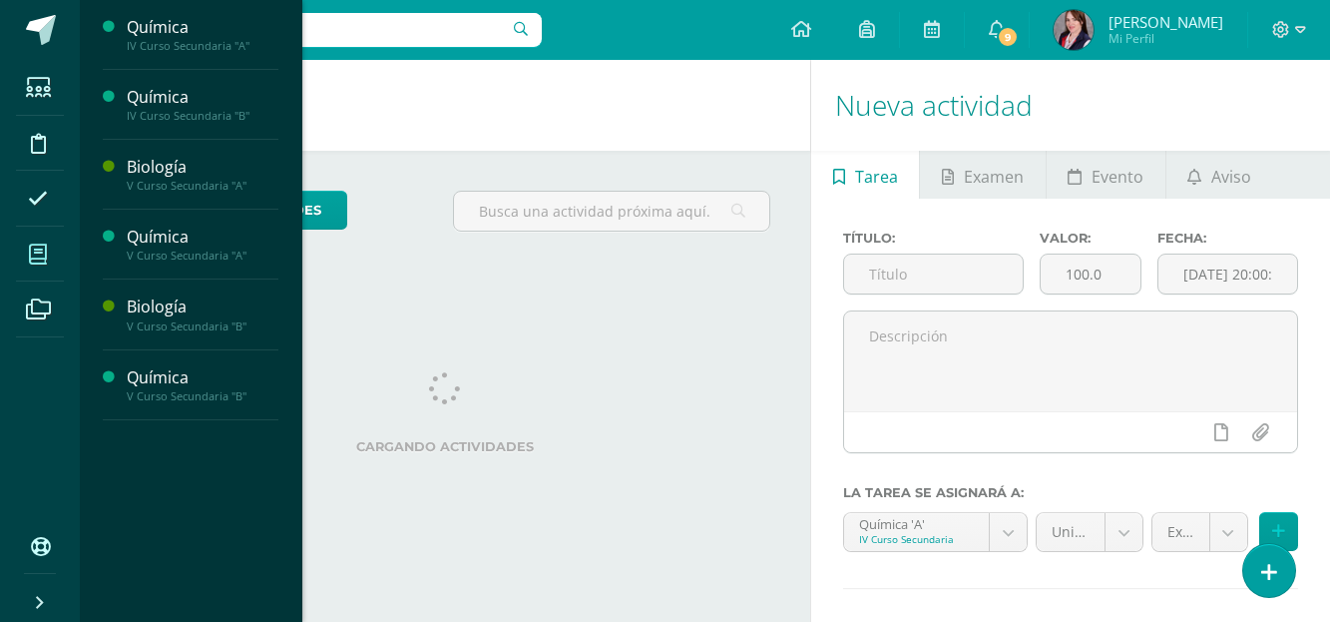
click at [37, 251] on icon at bounding box center [38, 254] width 18 height 20
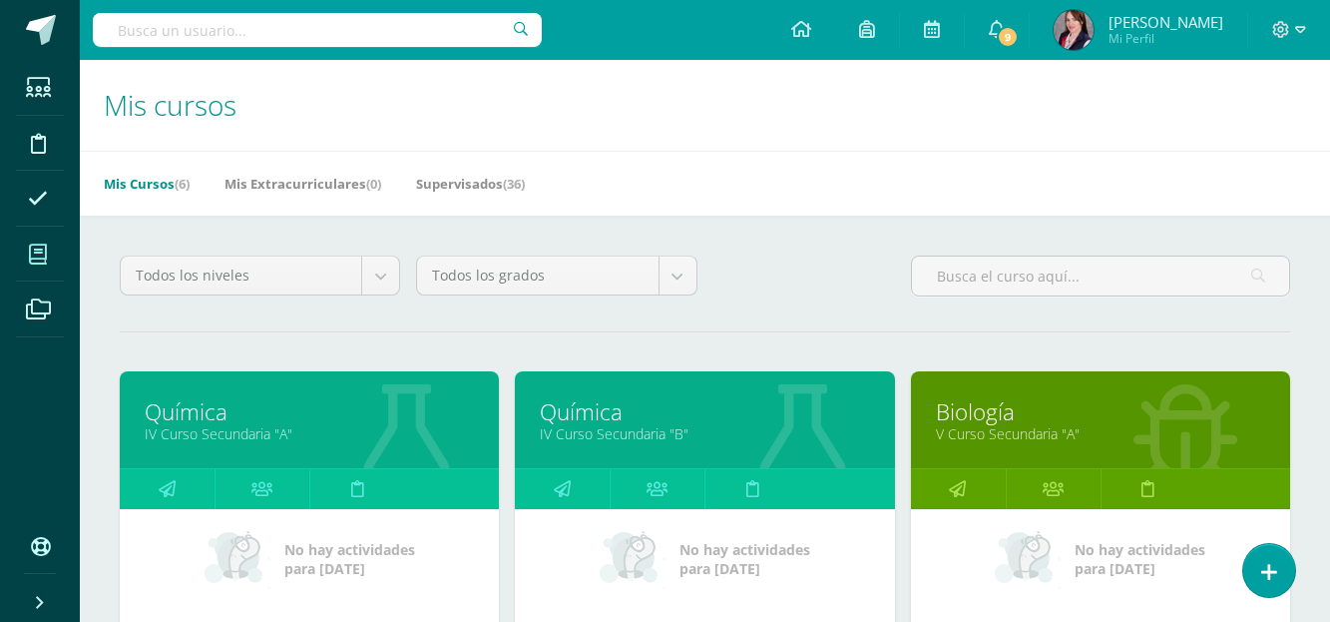
click at [264, 425] on link "IV Curso Secundaria "A"" at bounding box center [309, 433] width 329 height 19
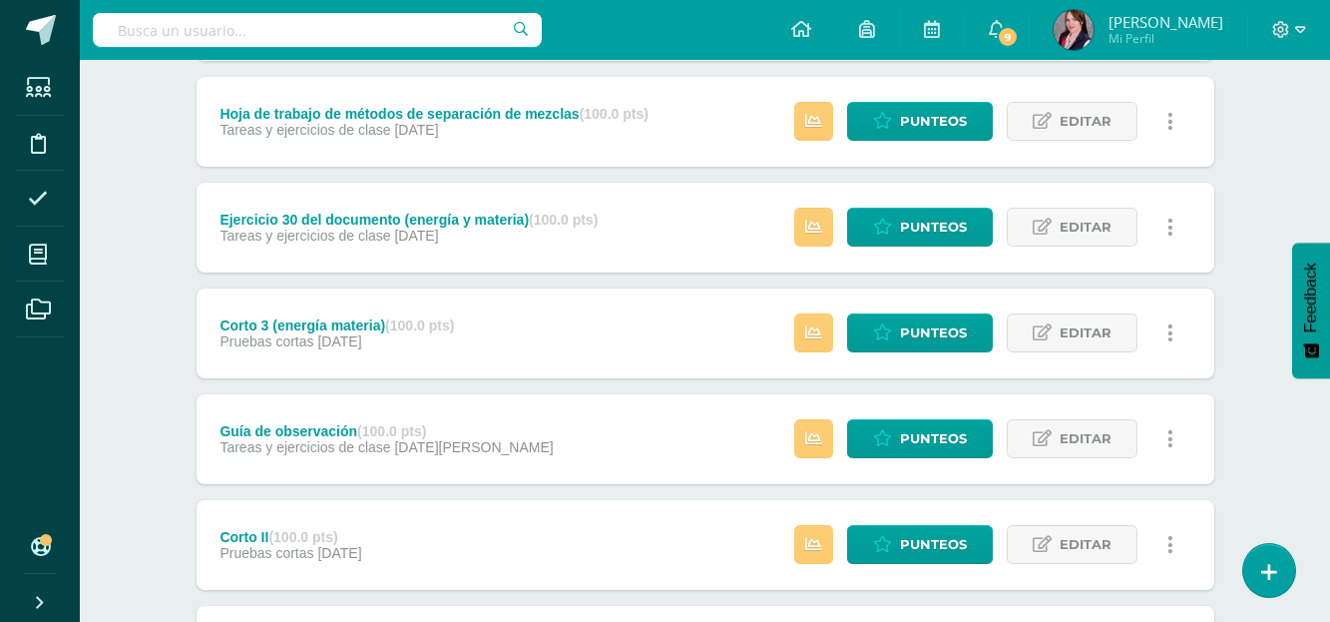
scroll to position [599, 0]
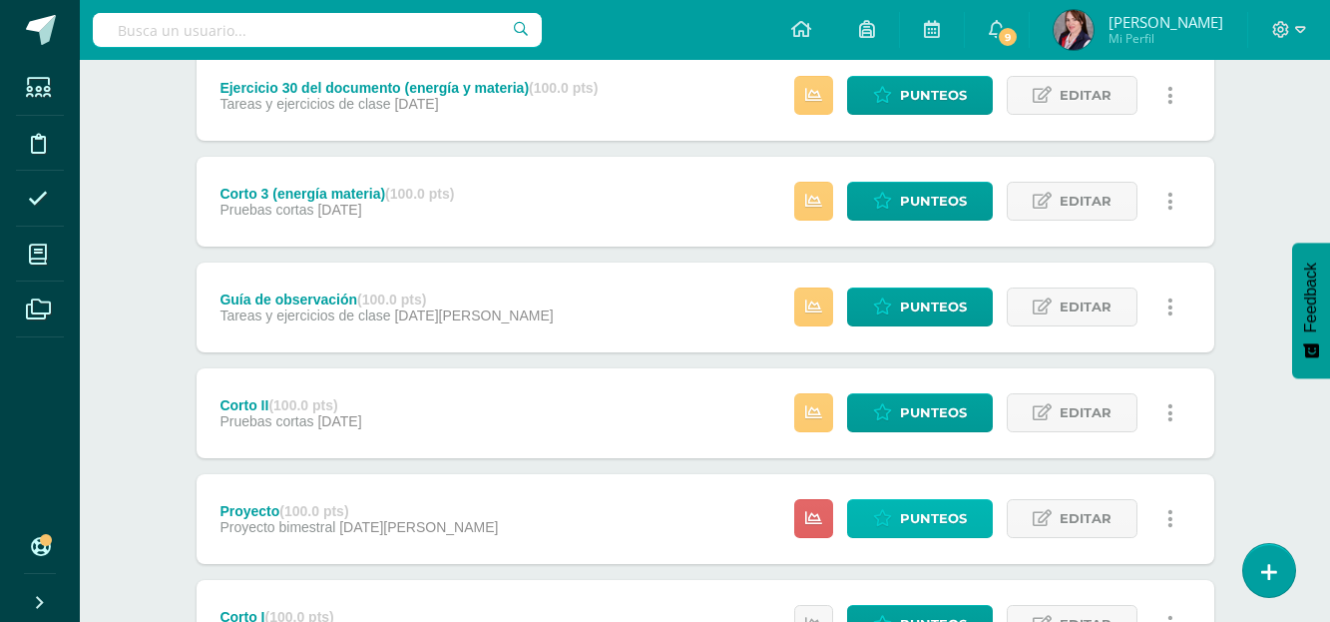
click at [941, 517] on span "Punteos" at bounding box center [933, 518] width 67 height 37
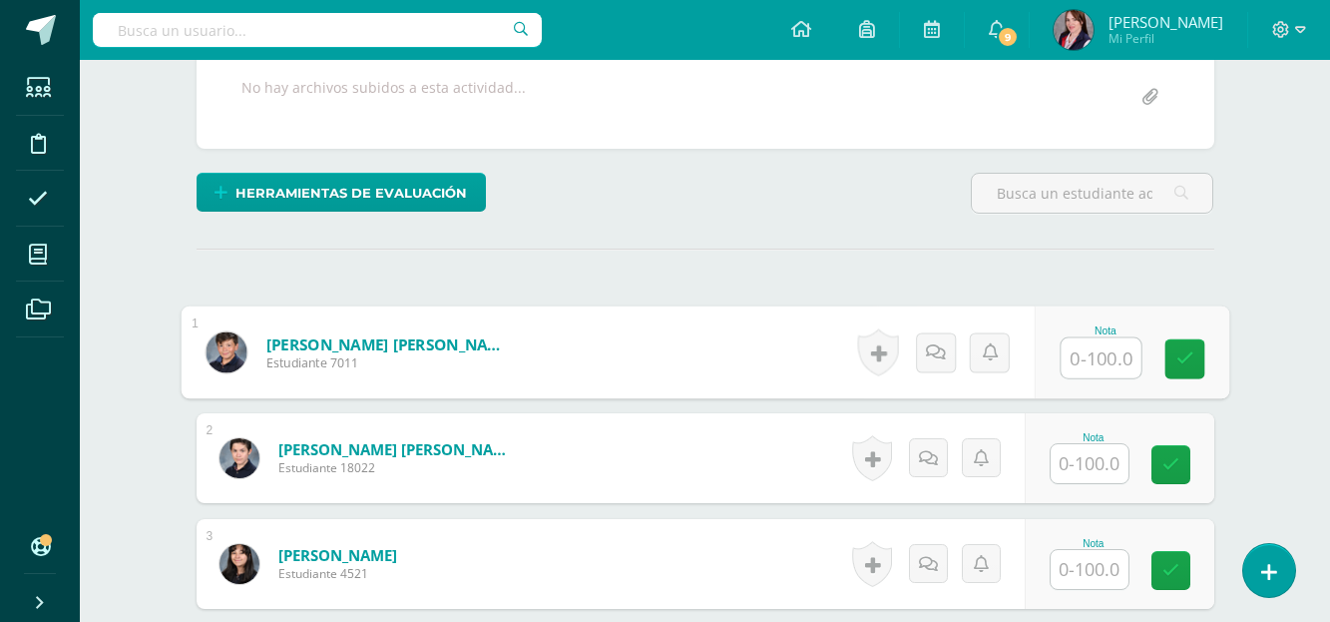
click at [1095, 356] on input "text" at bounding box center [1101, 358] width 80 height 40
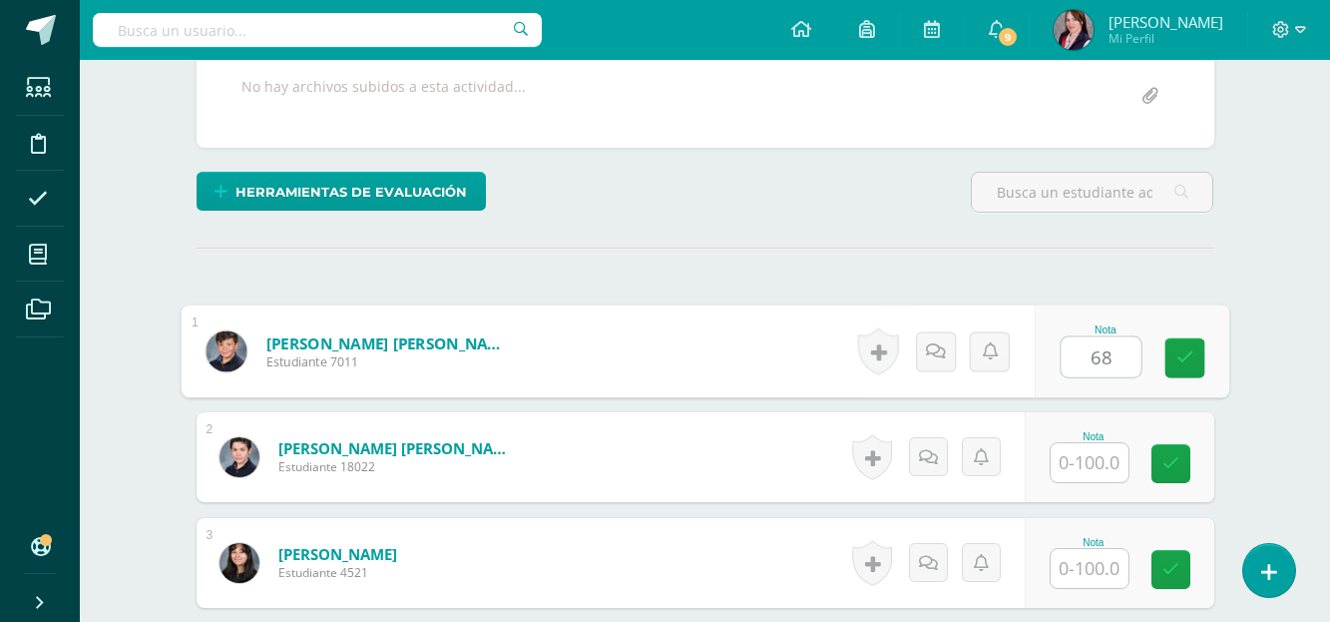
type input "68"
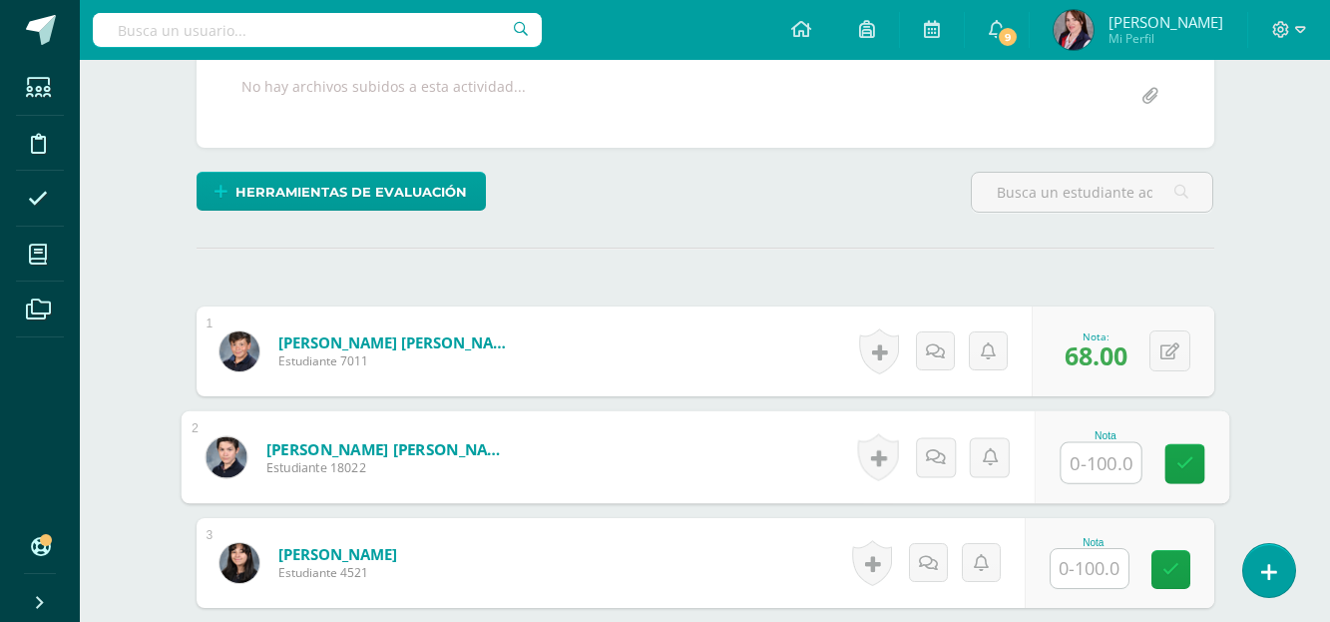
scroll to position [407, 0]
type input "96"
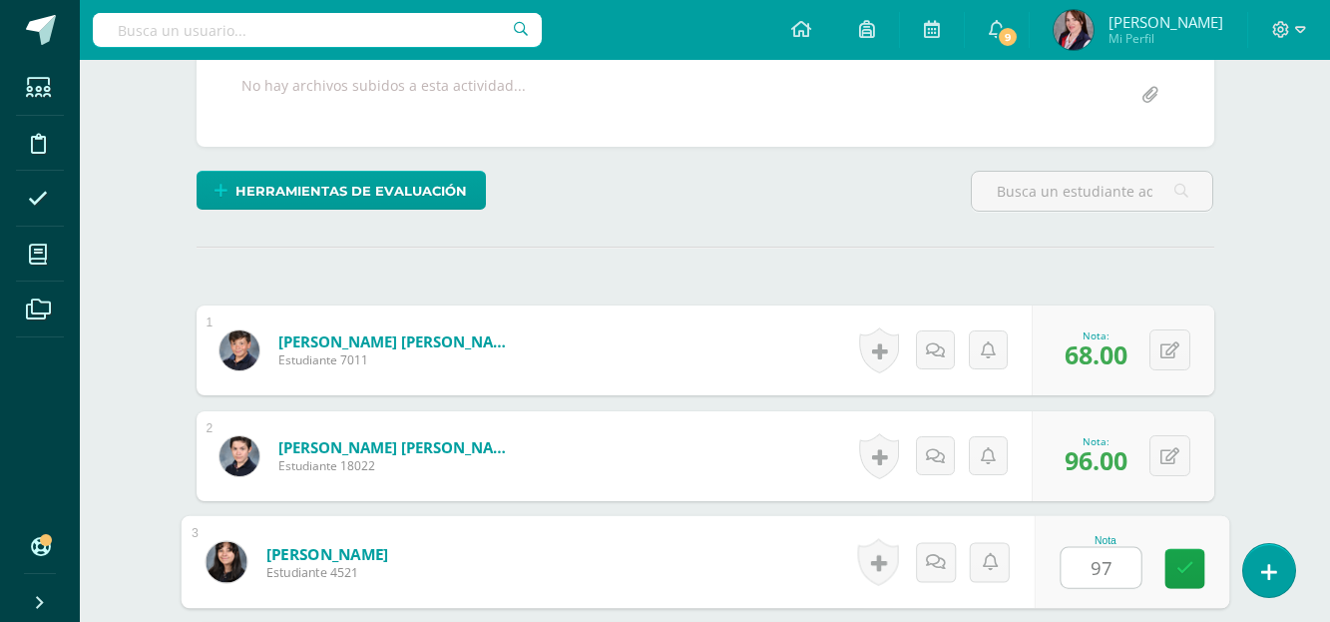
type input "97"
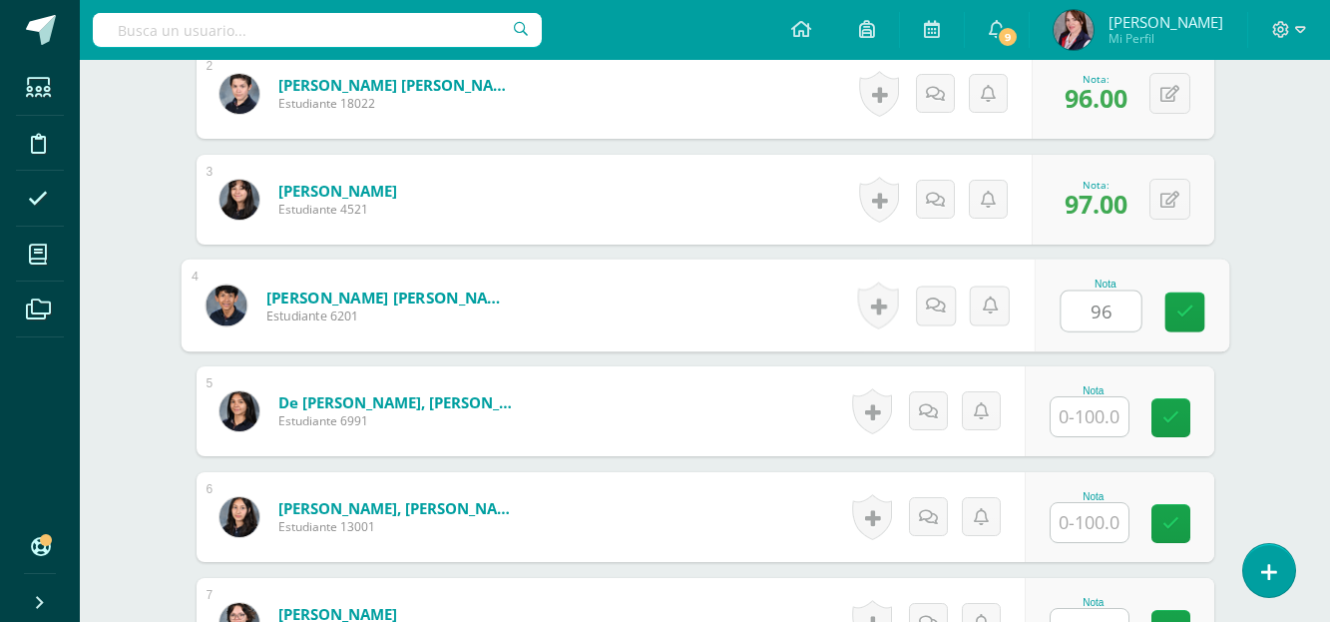
type input "96"
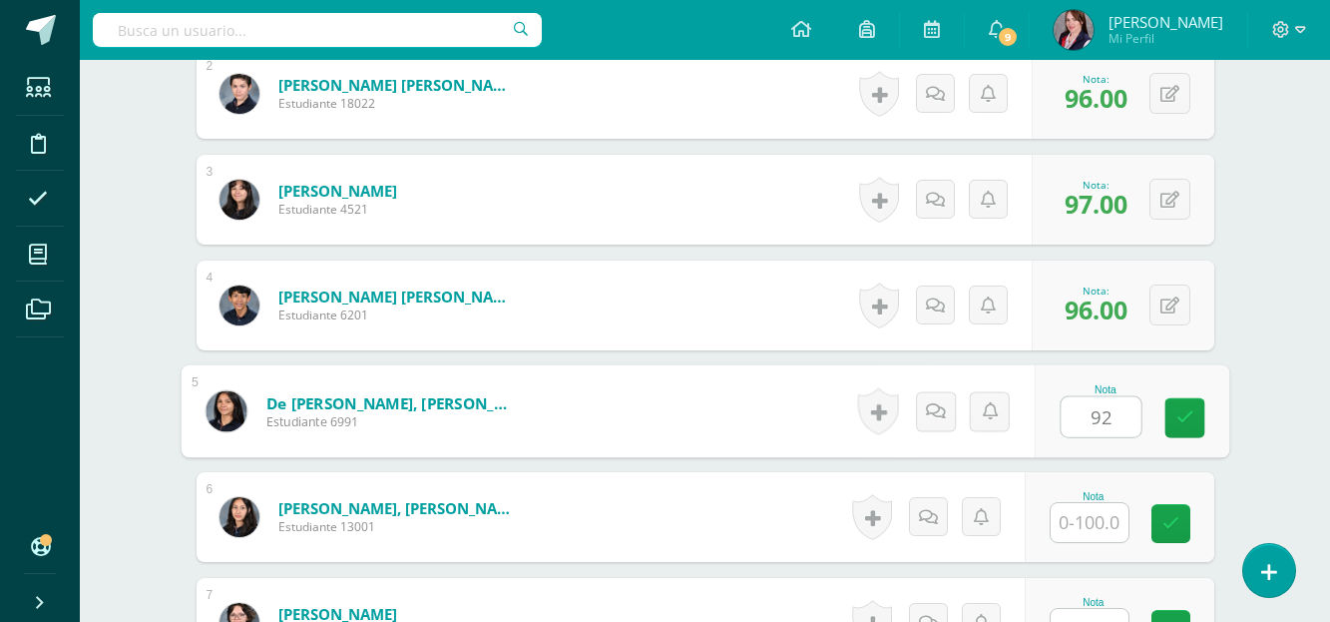
type input "92"
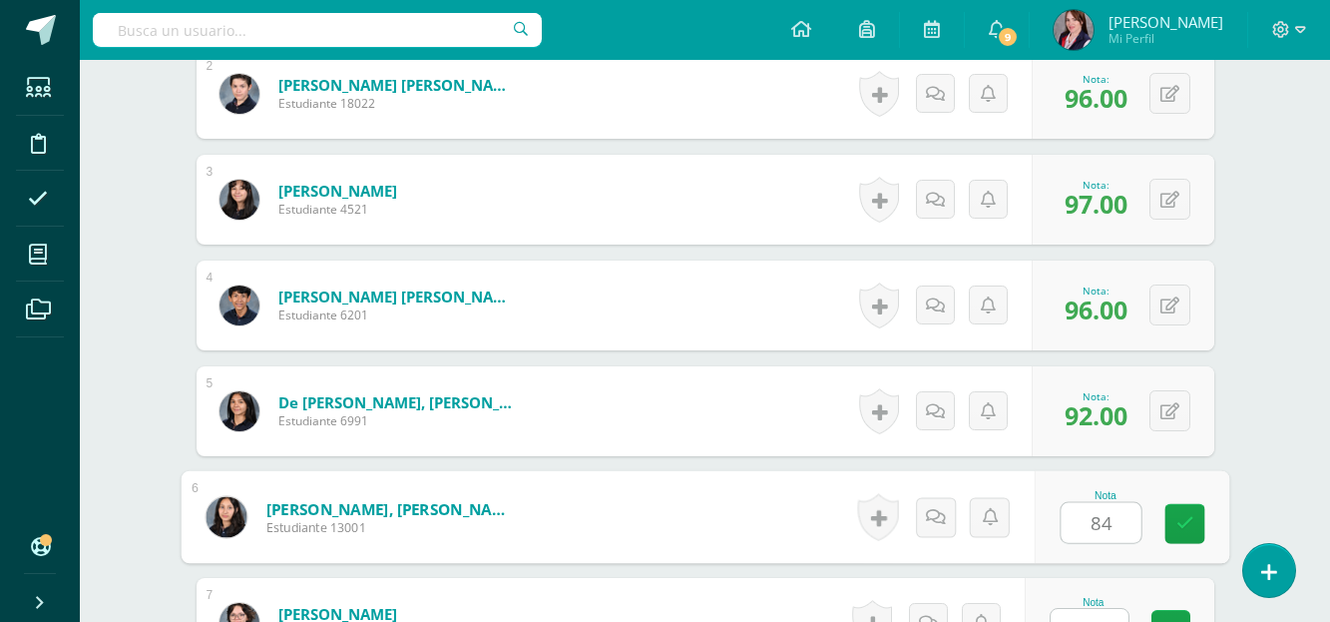
type input "84"
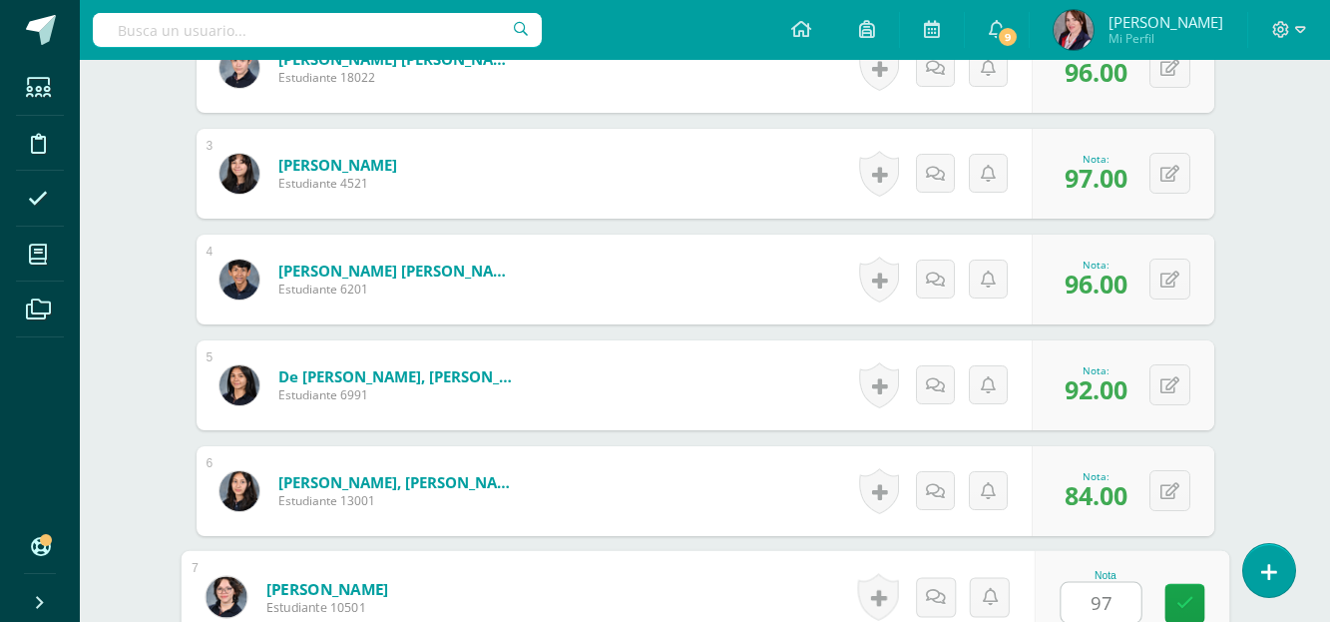
type input "97"
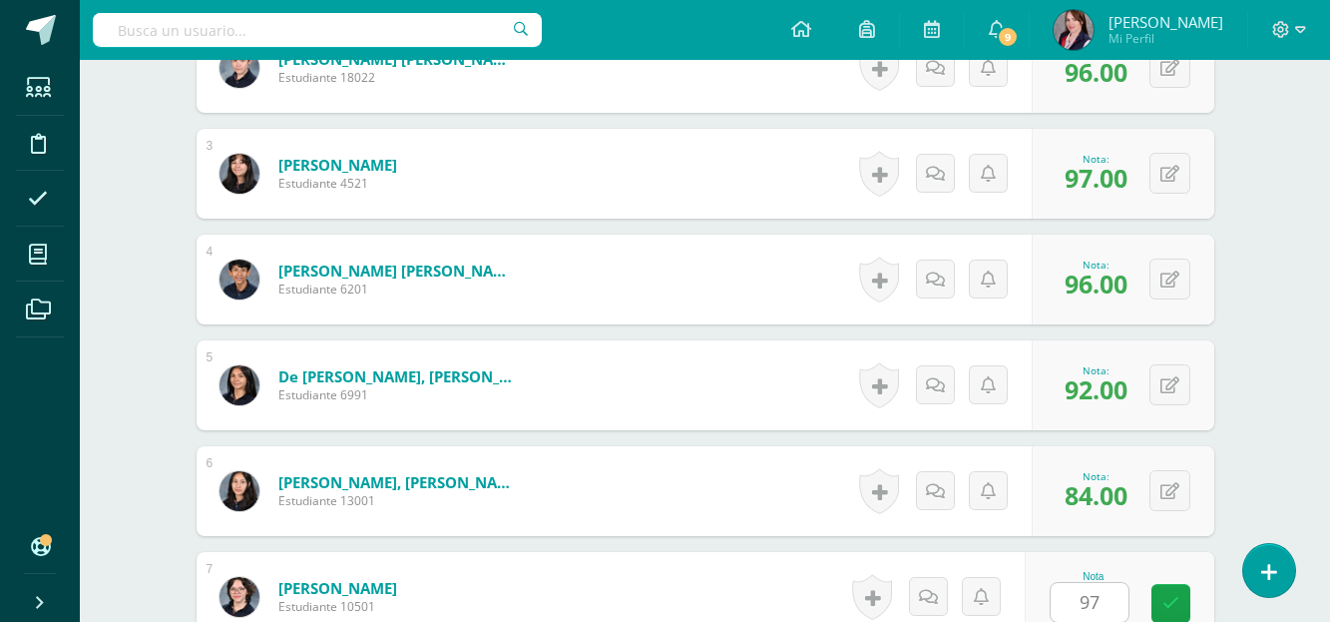
scroll to position [1192, 0]
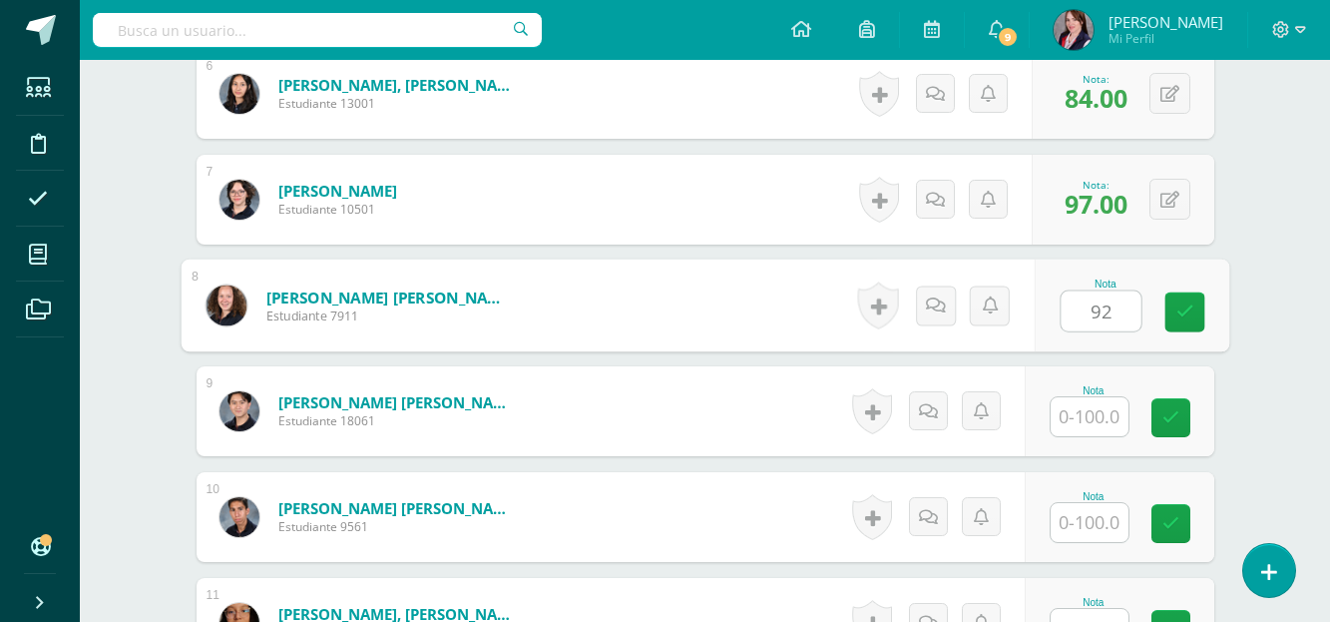
type input "92"
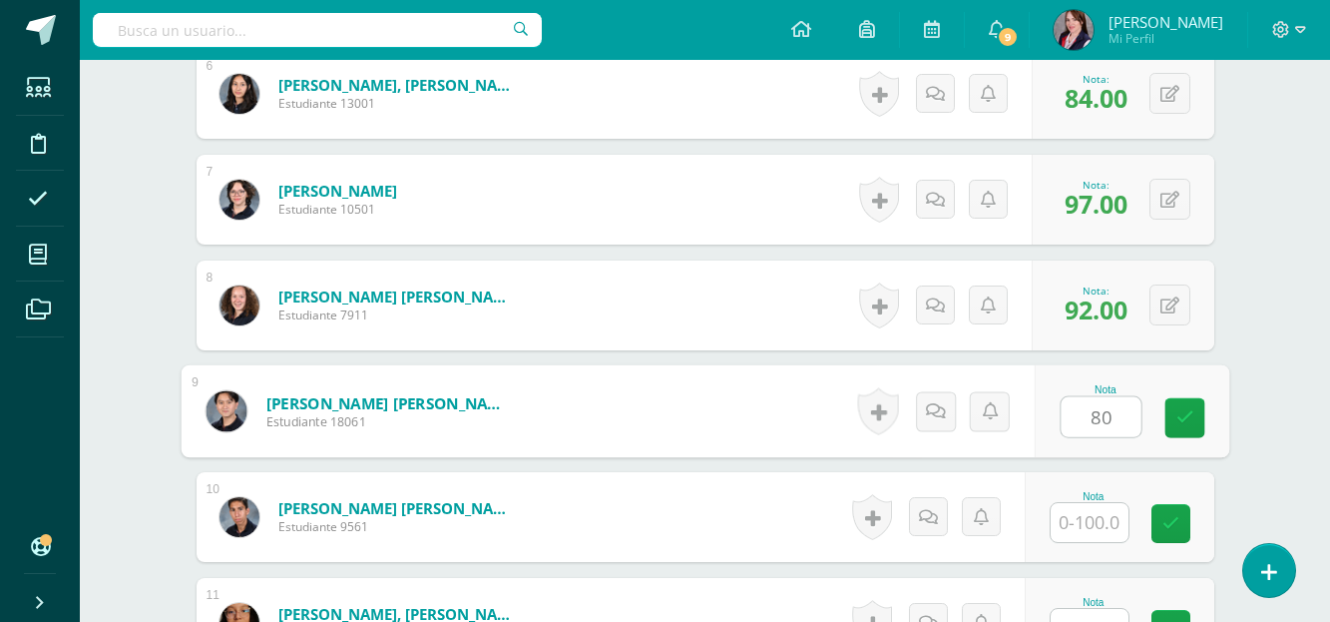
type input "80"
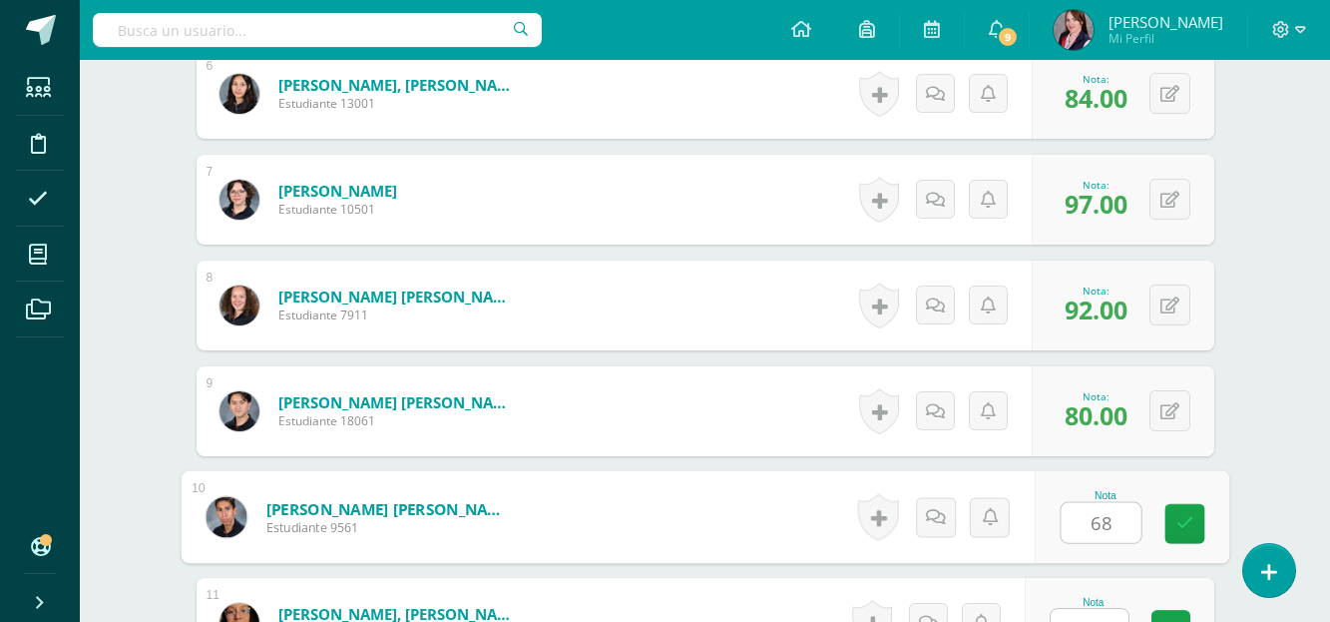
type input "68"
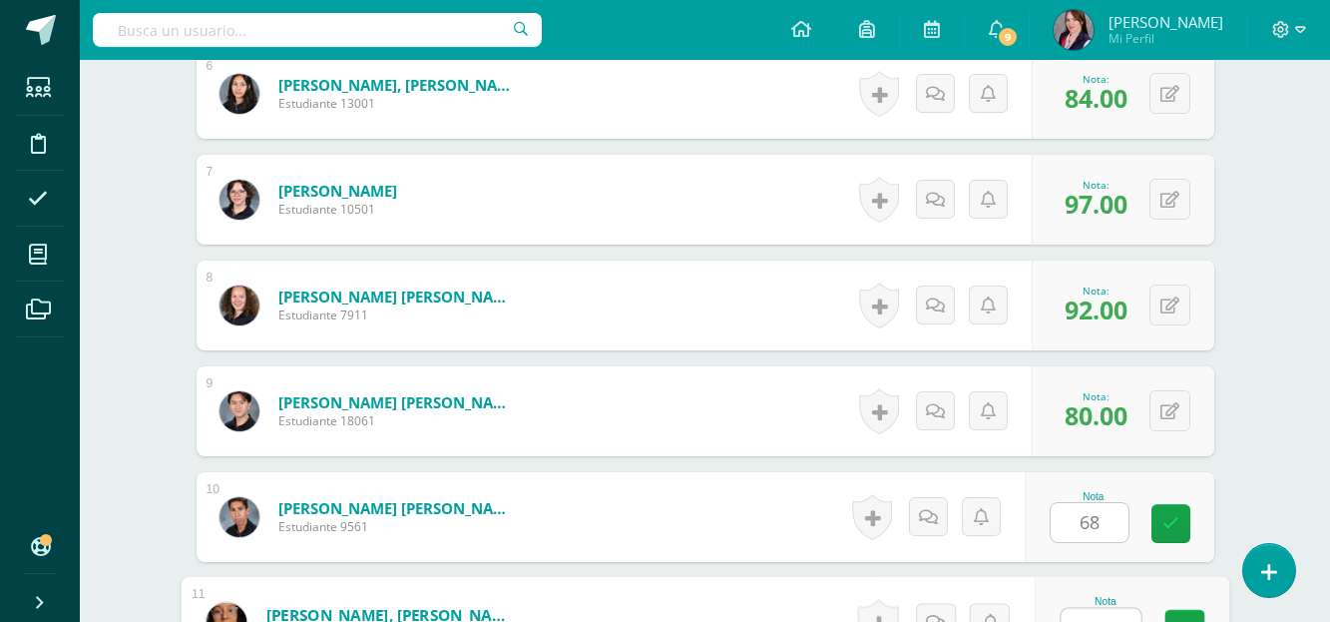
scroll to position [1218, 0]
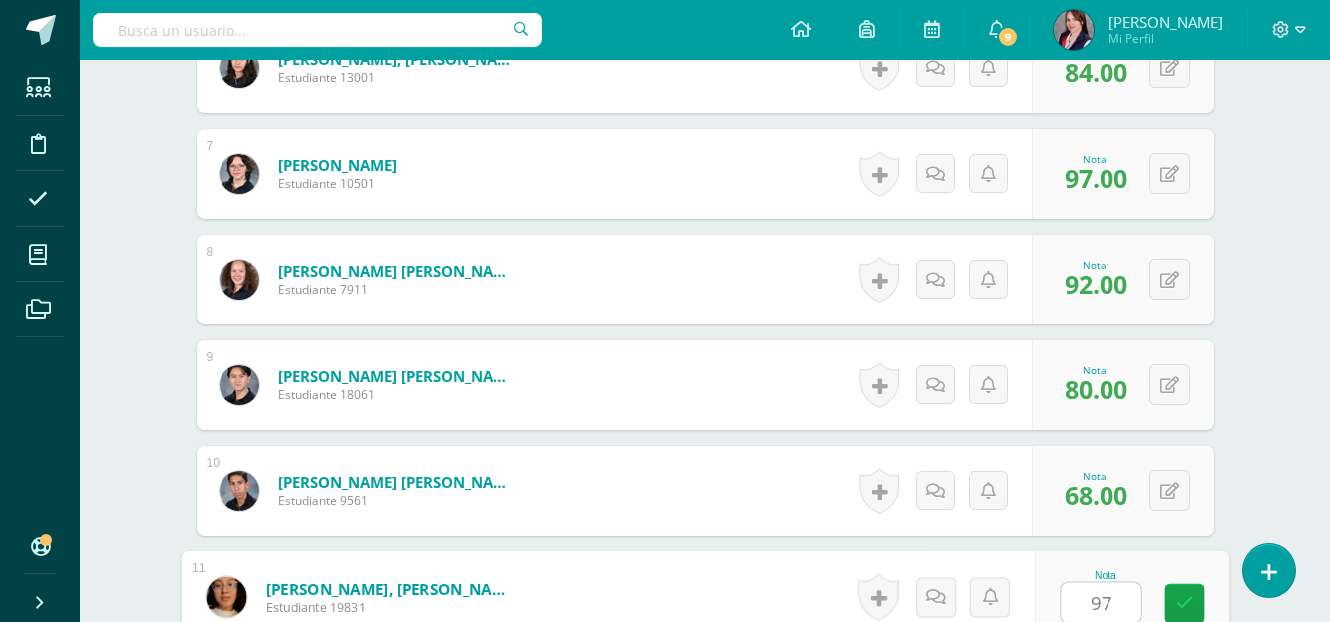
type input "97"
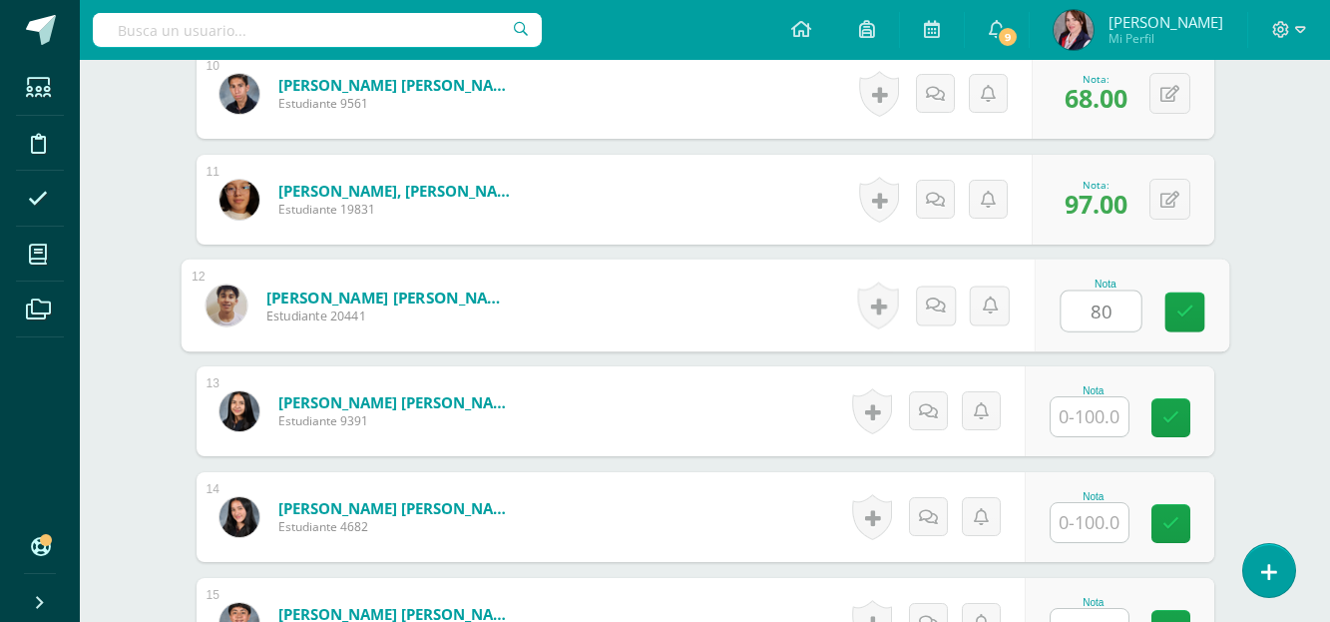
type input "80"
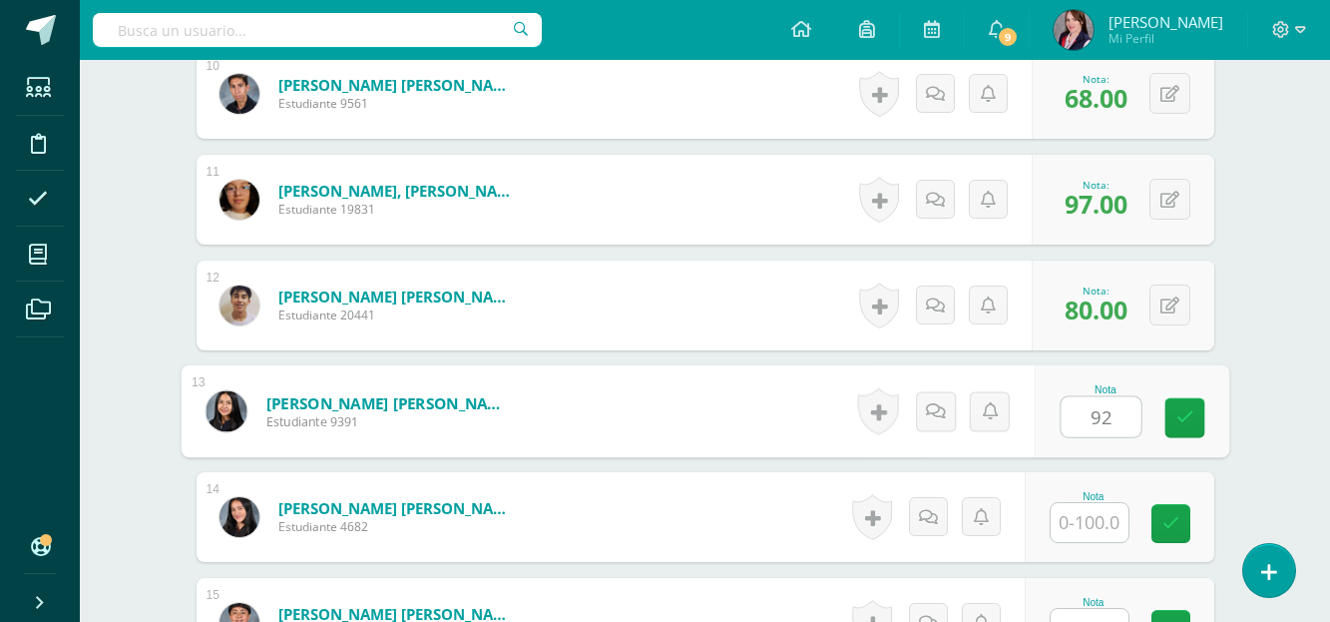
type input "92"
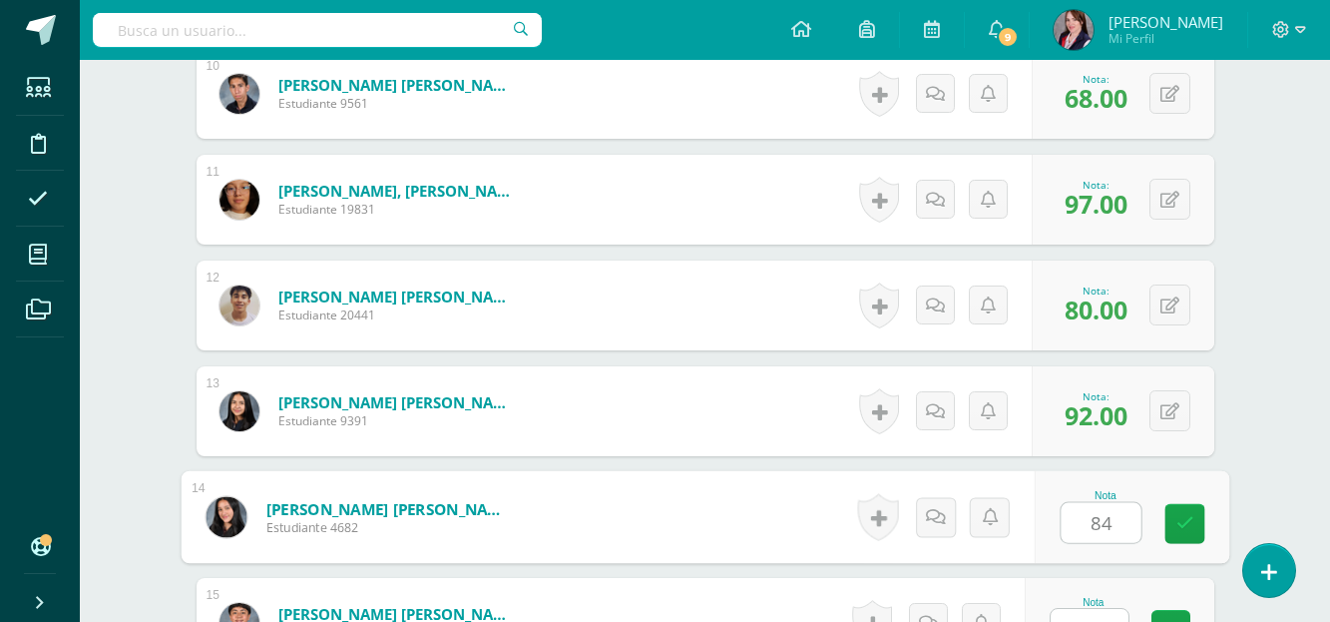
type input "84"
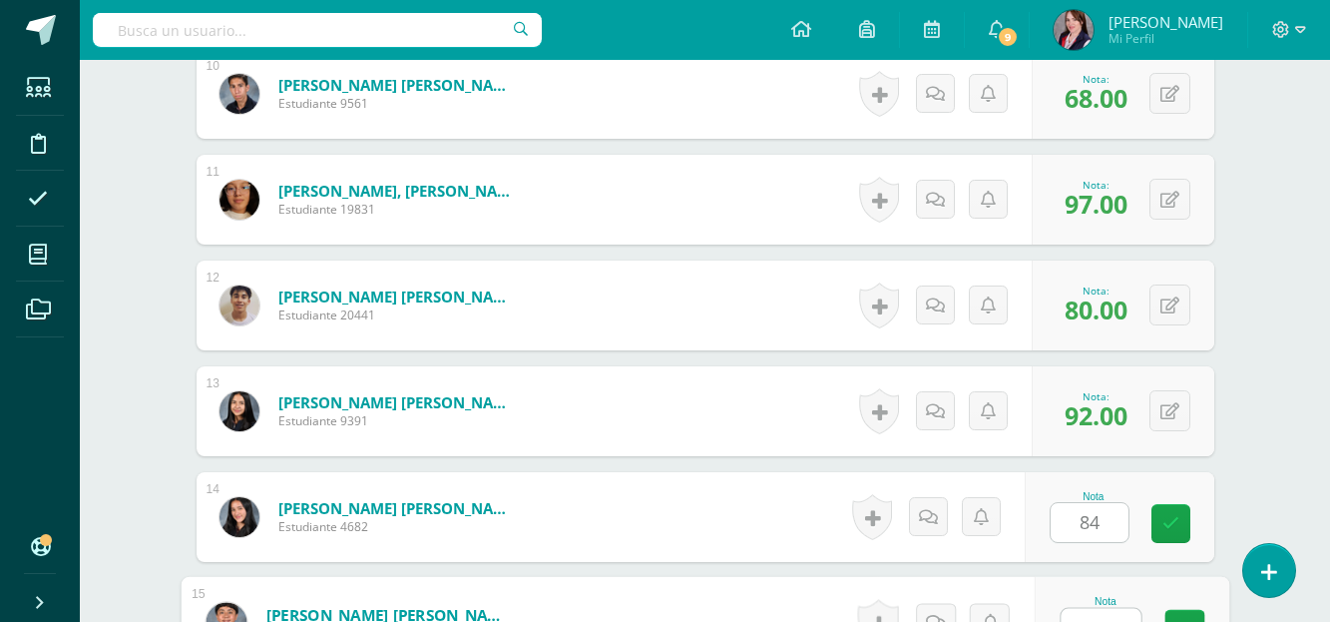
scroll to position [1641, 0]
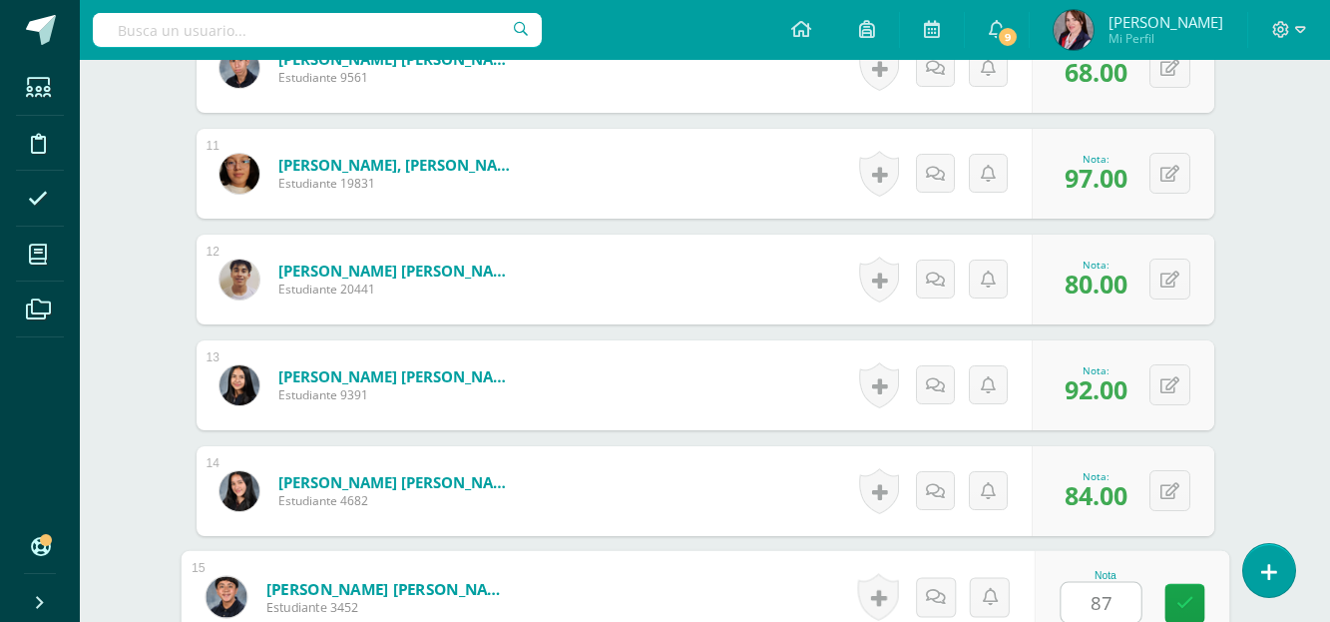
type input "87"
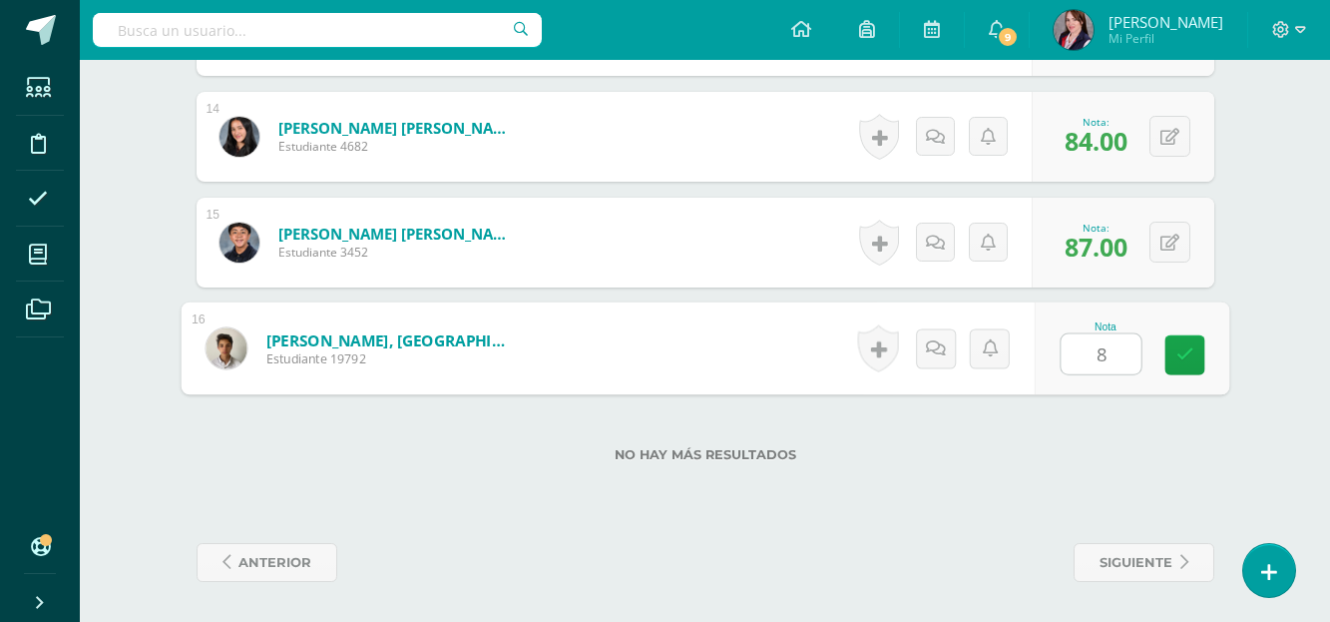
type input "87"
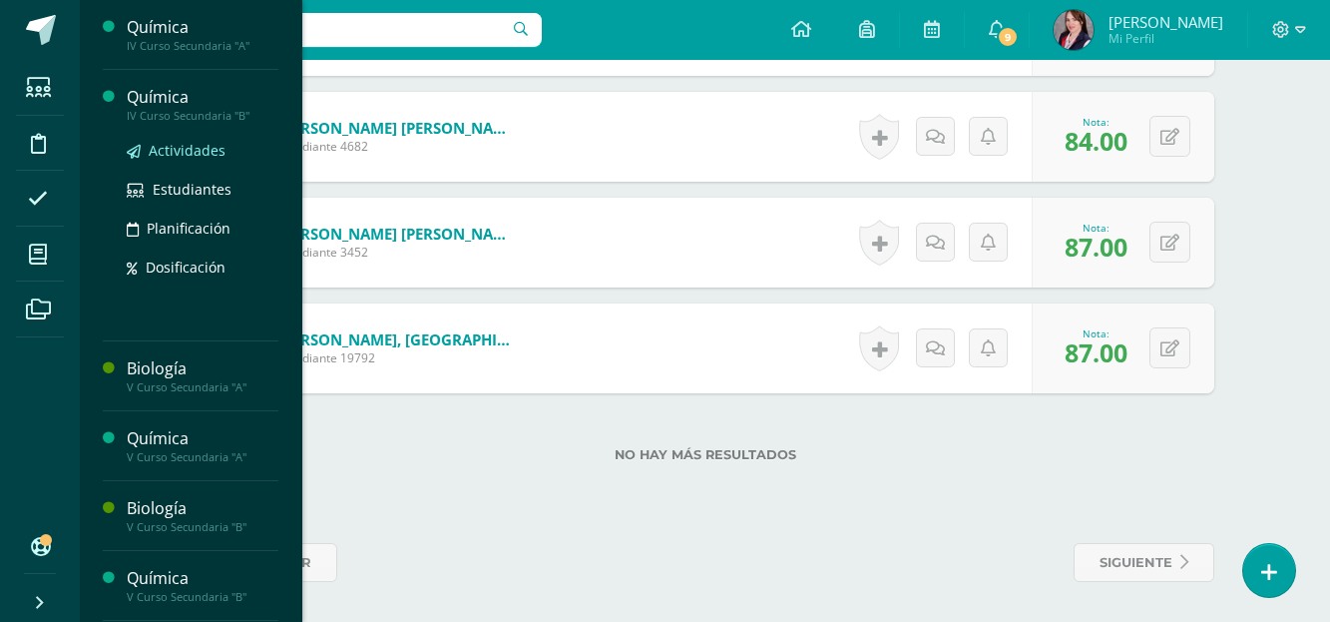
click at [187, 157] on span "Actividades" at bounding box center [187, 150] width 77 height 19
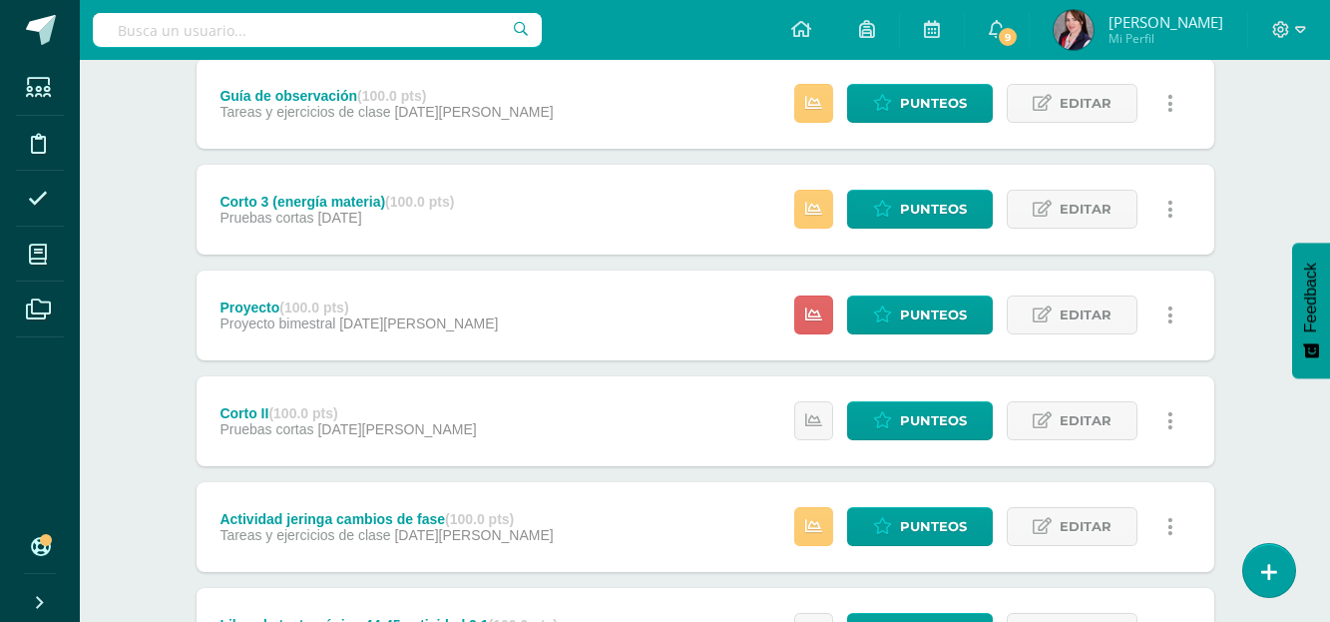
scroll to position [599, 0]
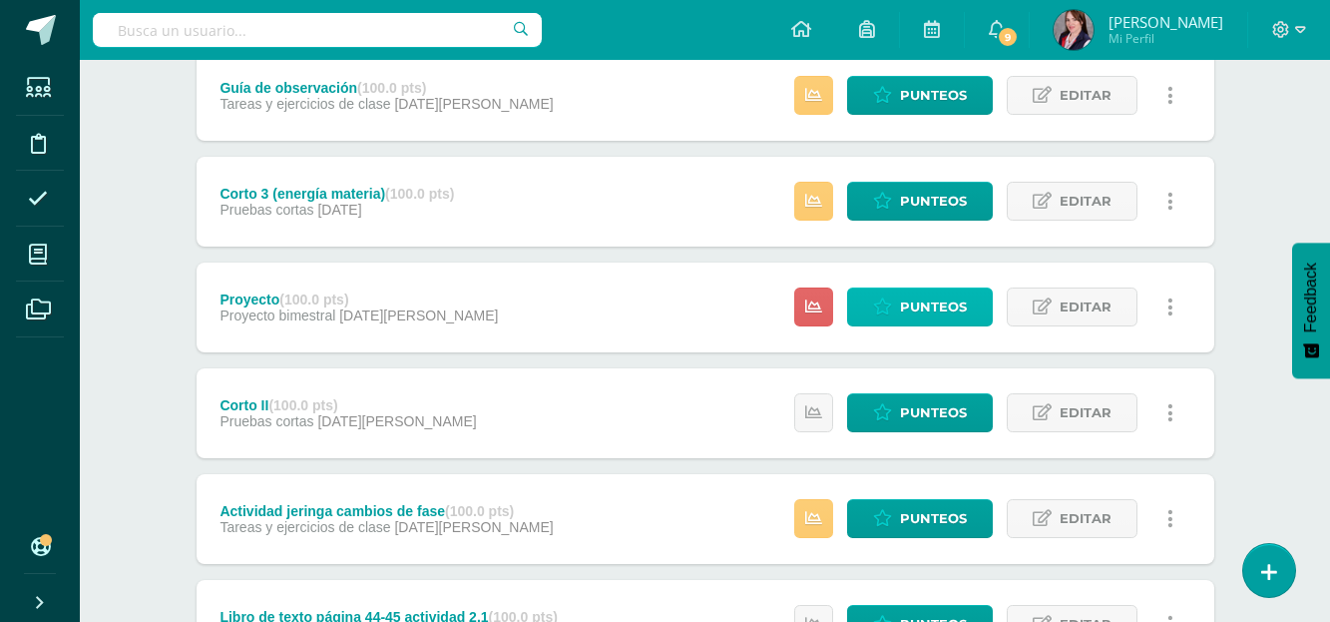
click at [927, 301] on span "Punteos" at bounding box center [933, 306] width 67 height 37
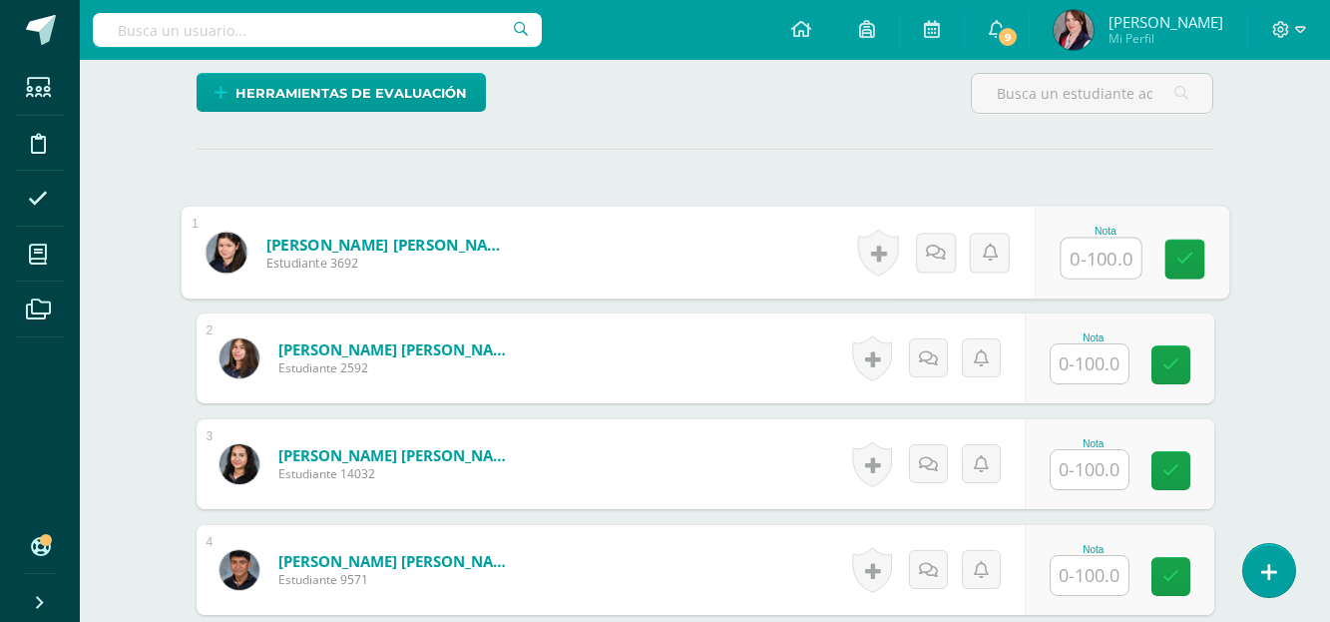
scroll to position [506, 0]
click at [1085, 262] on input "text" at bounding box center [1101, 257] width 80 height 40
type input "90"
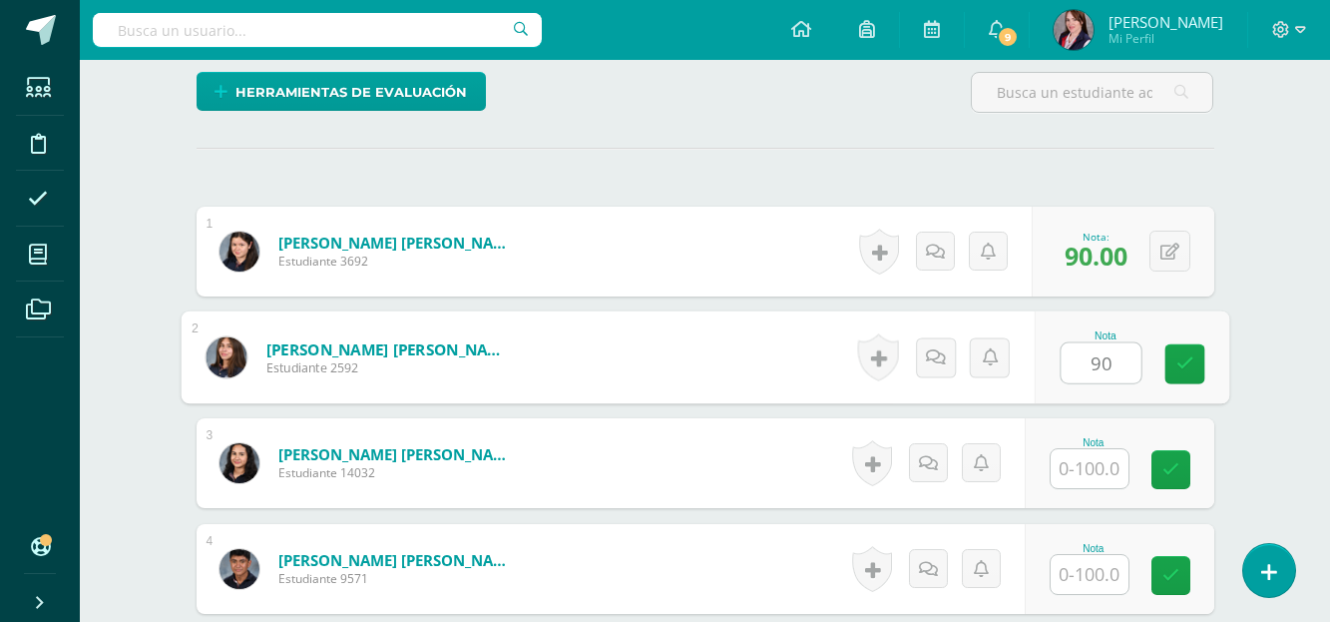
type input "90"
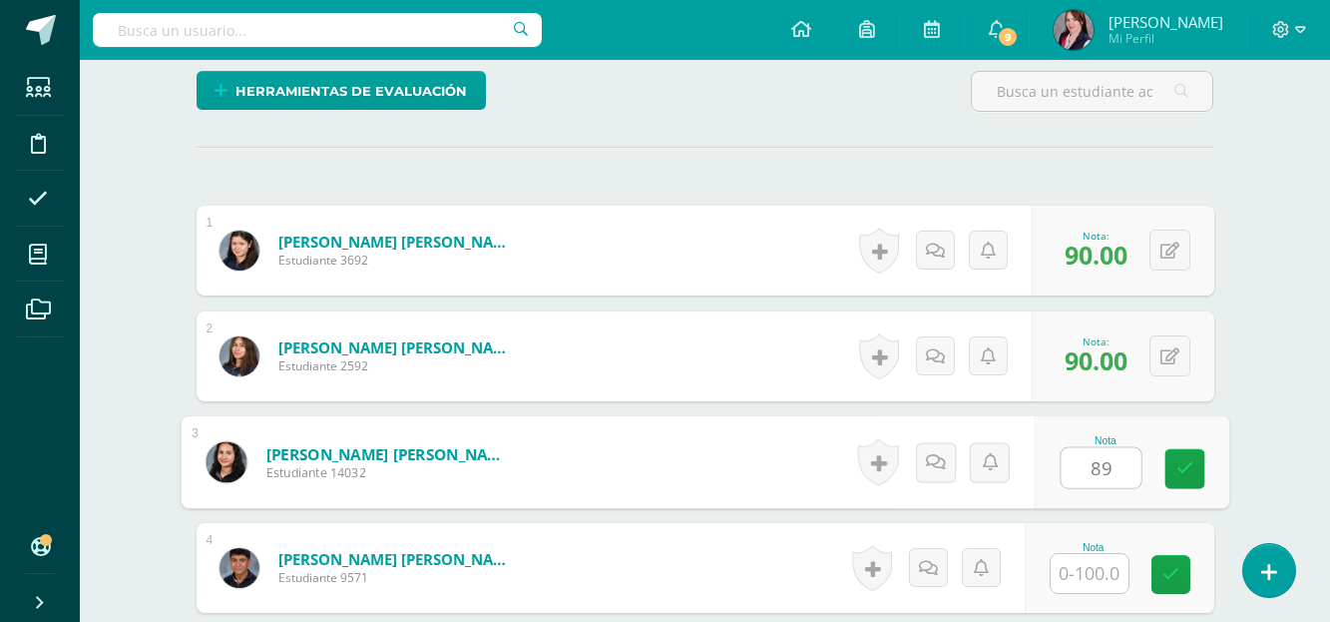
type input "89"
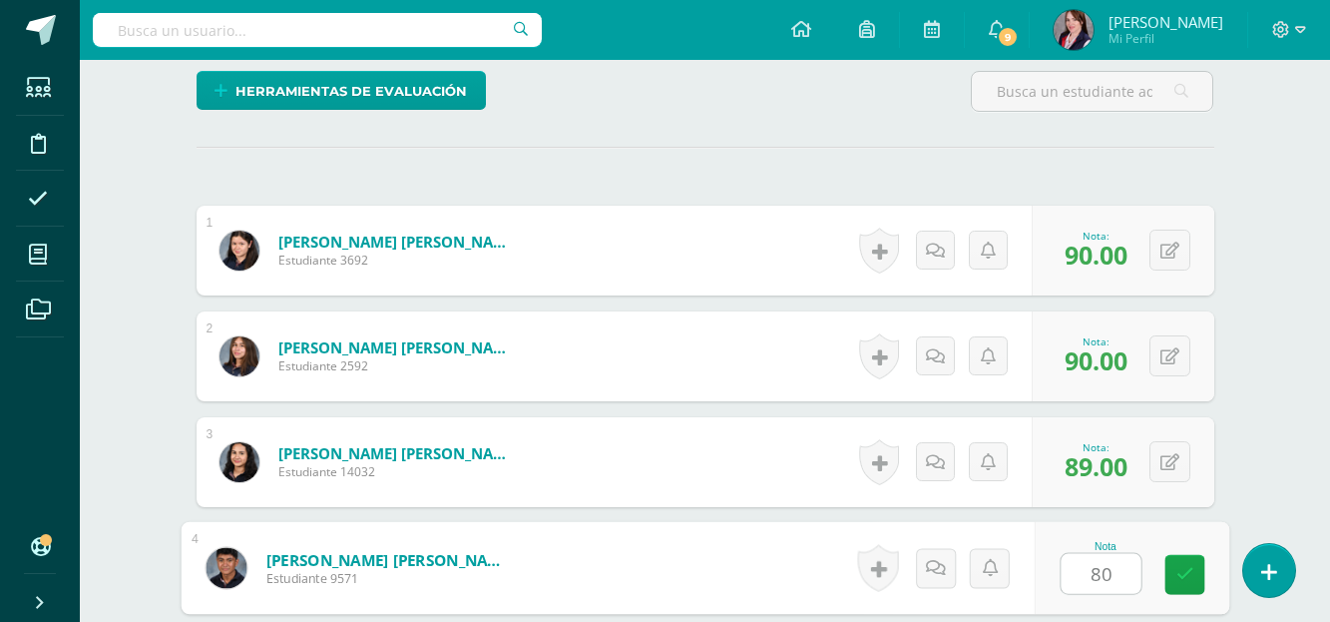
type input "80"
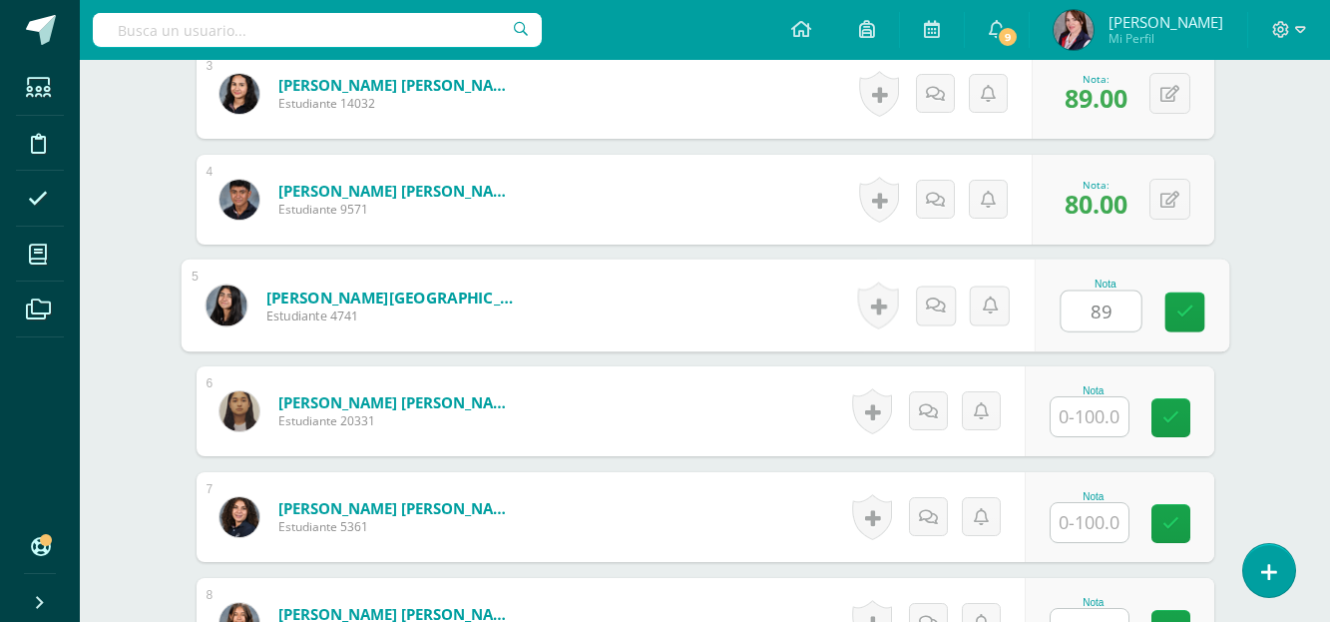
type input "89"
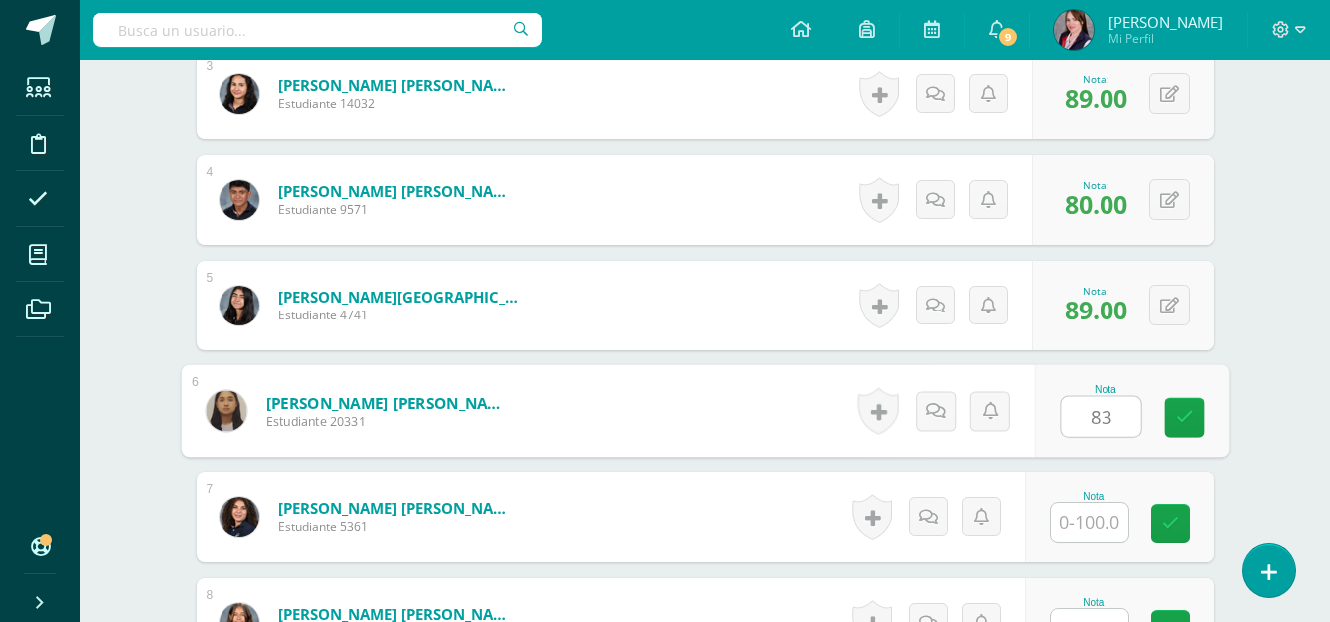
type input "83"
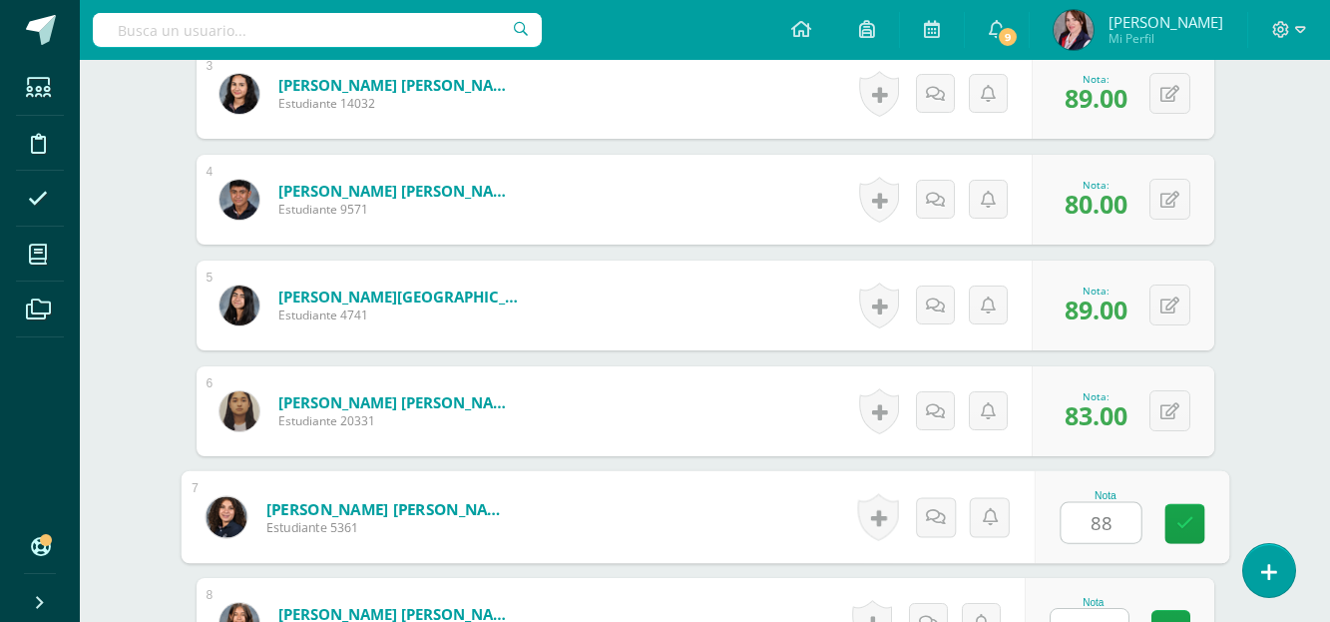
type input "88"
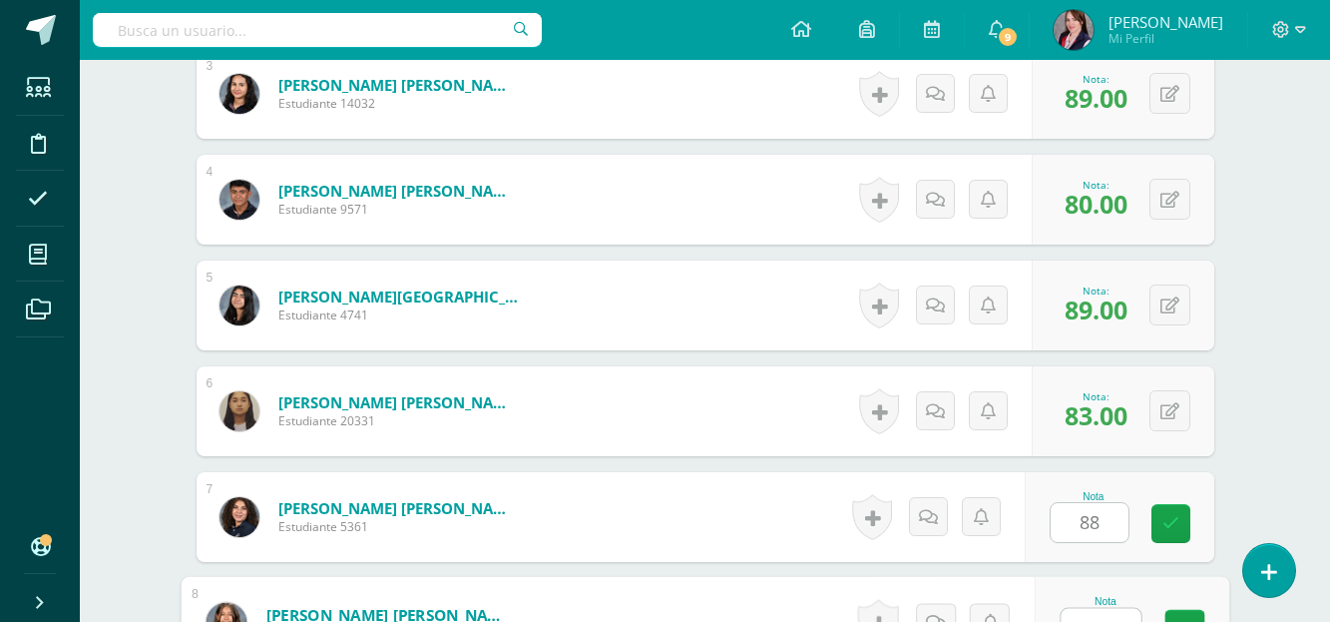
scroll to position [901, 0]
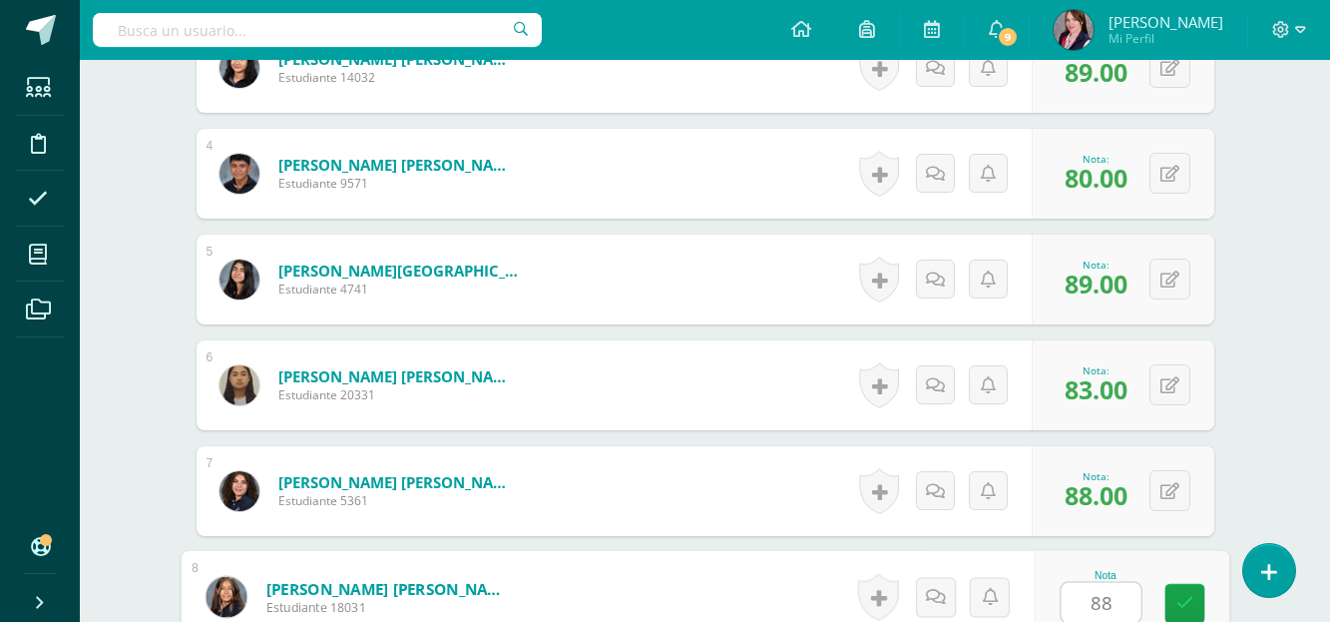
type input "88"
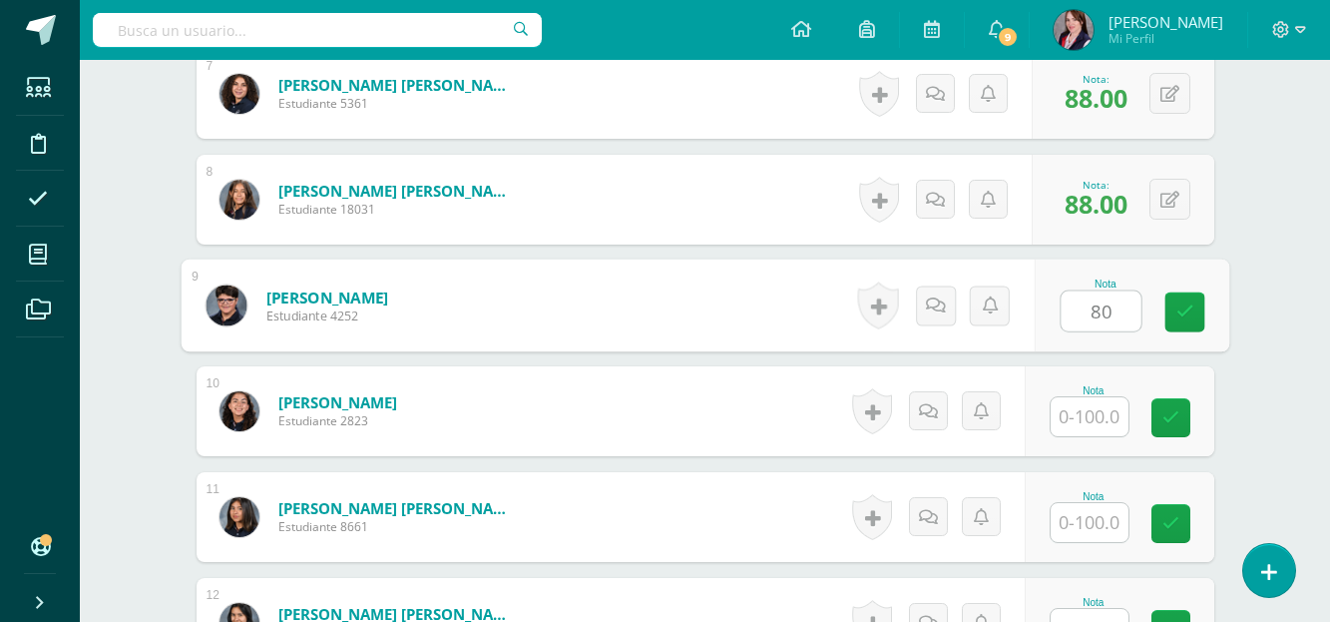
type input "80"
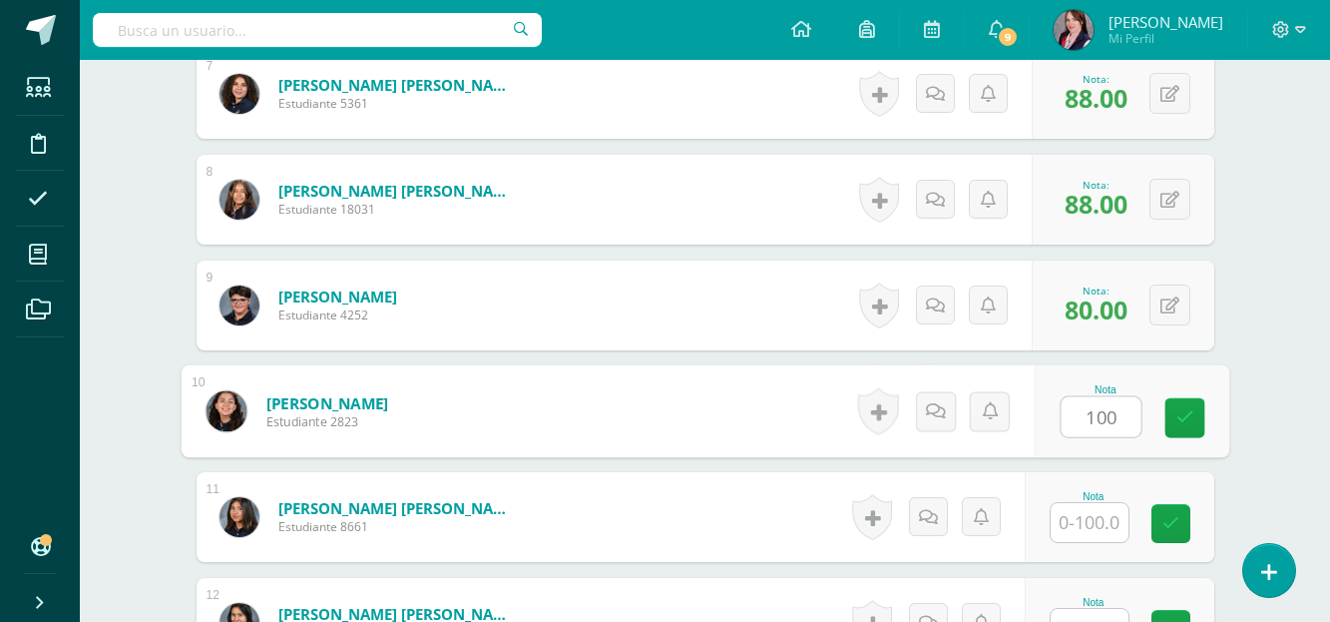
type input "100"
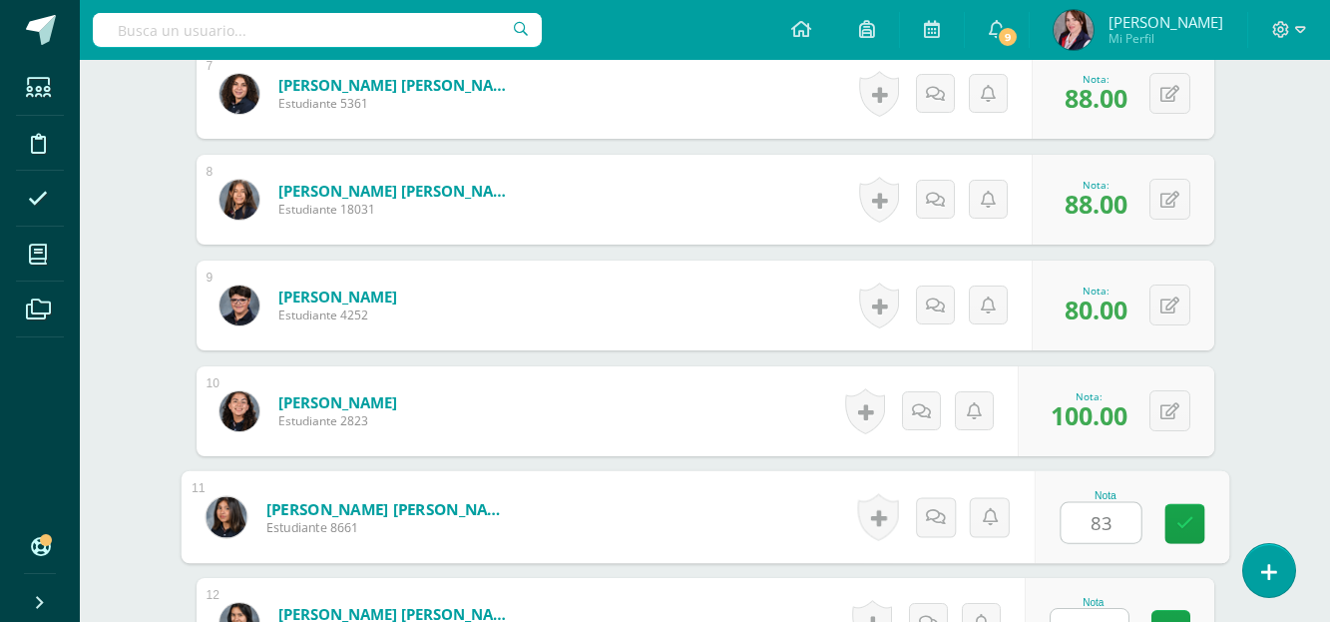
type input "83"
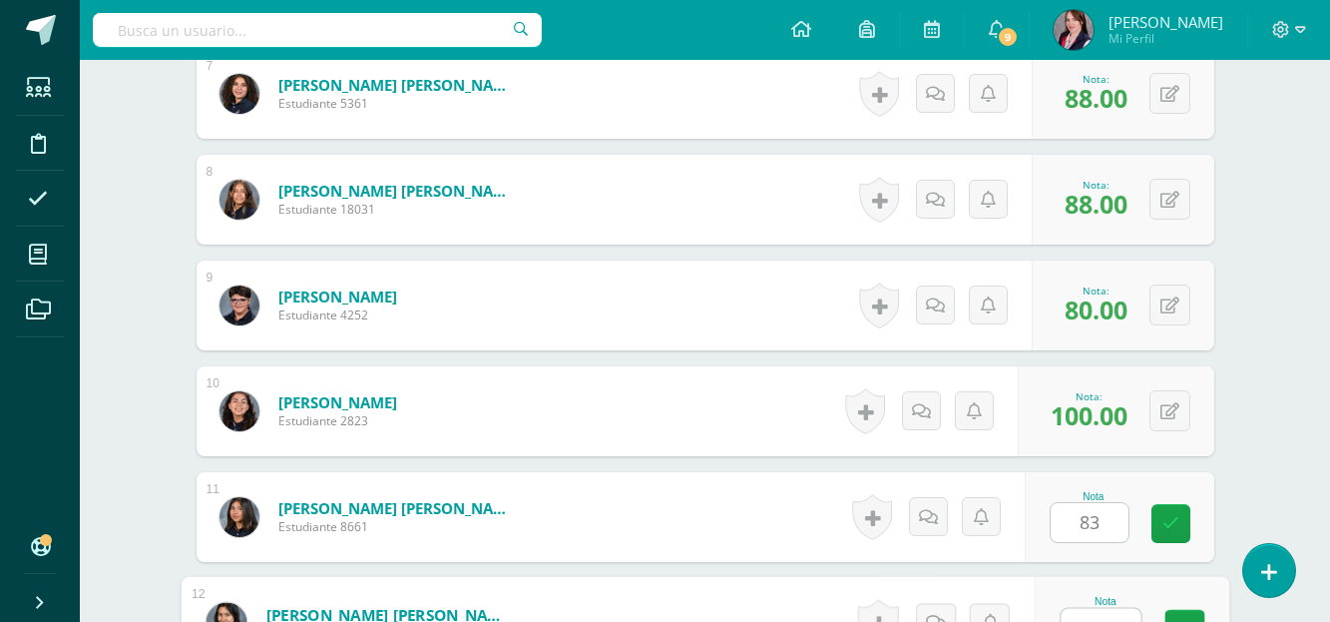
scroll to position [1324, 0]
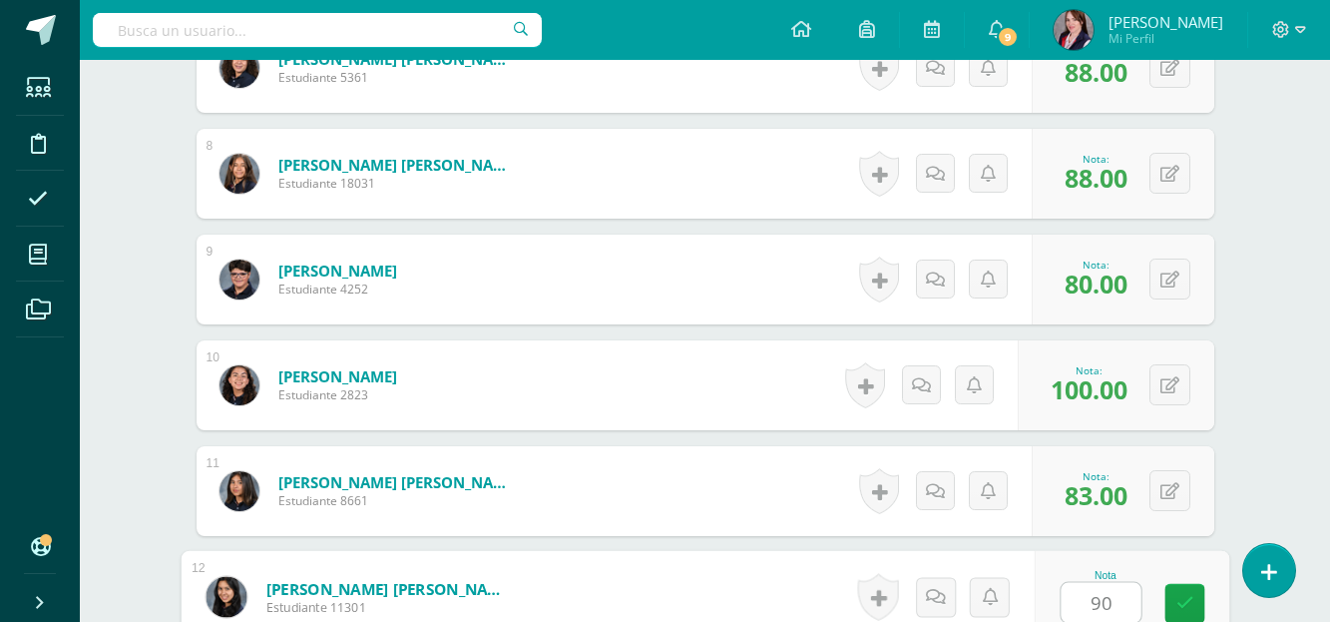
type input "90"
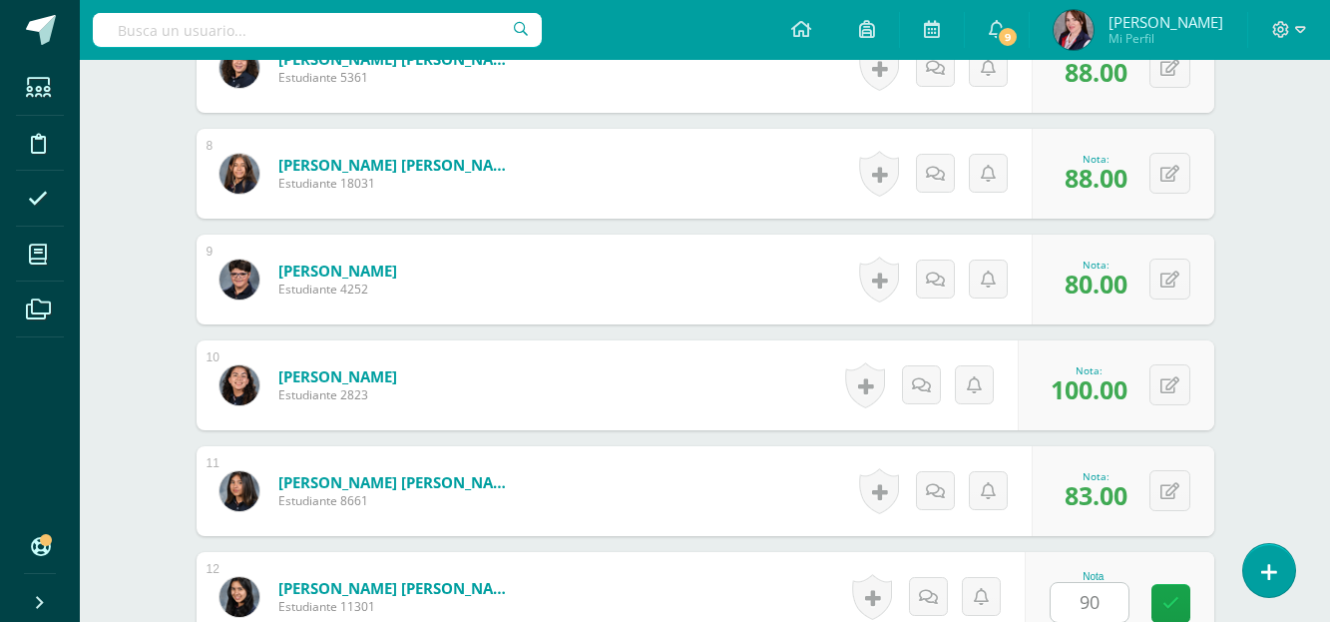
scroll to position [1721, 0]
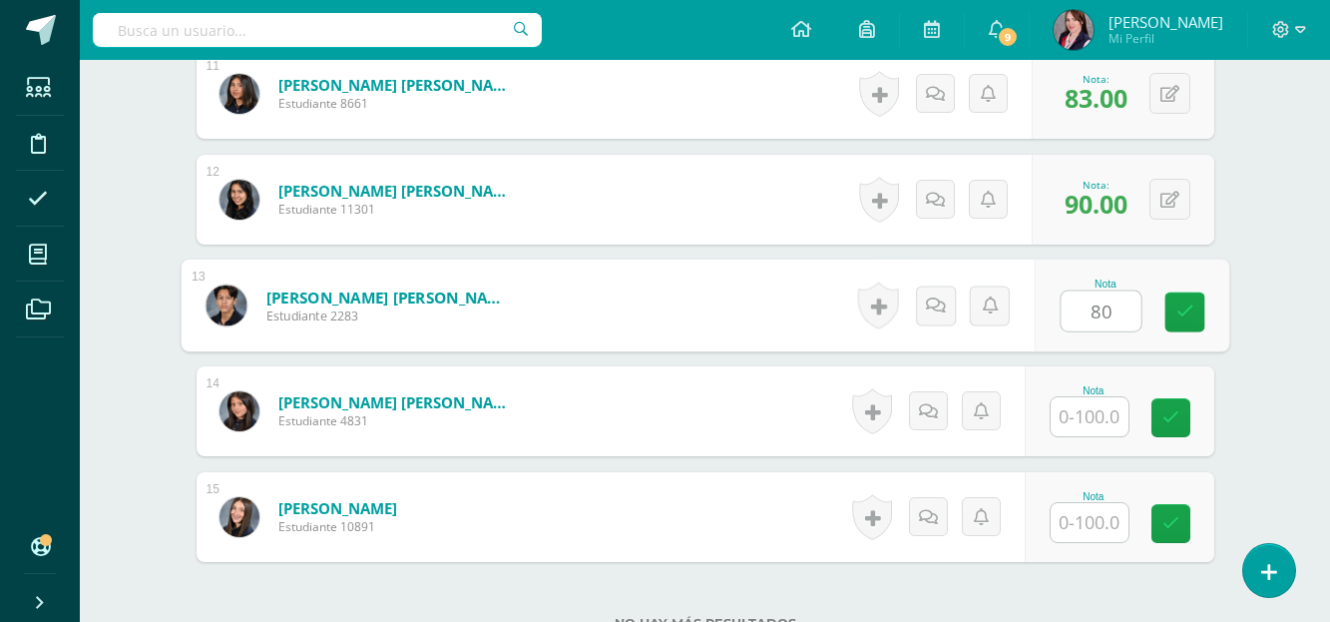
type input "80"
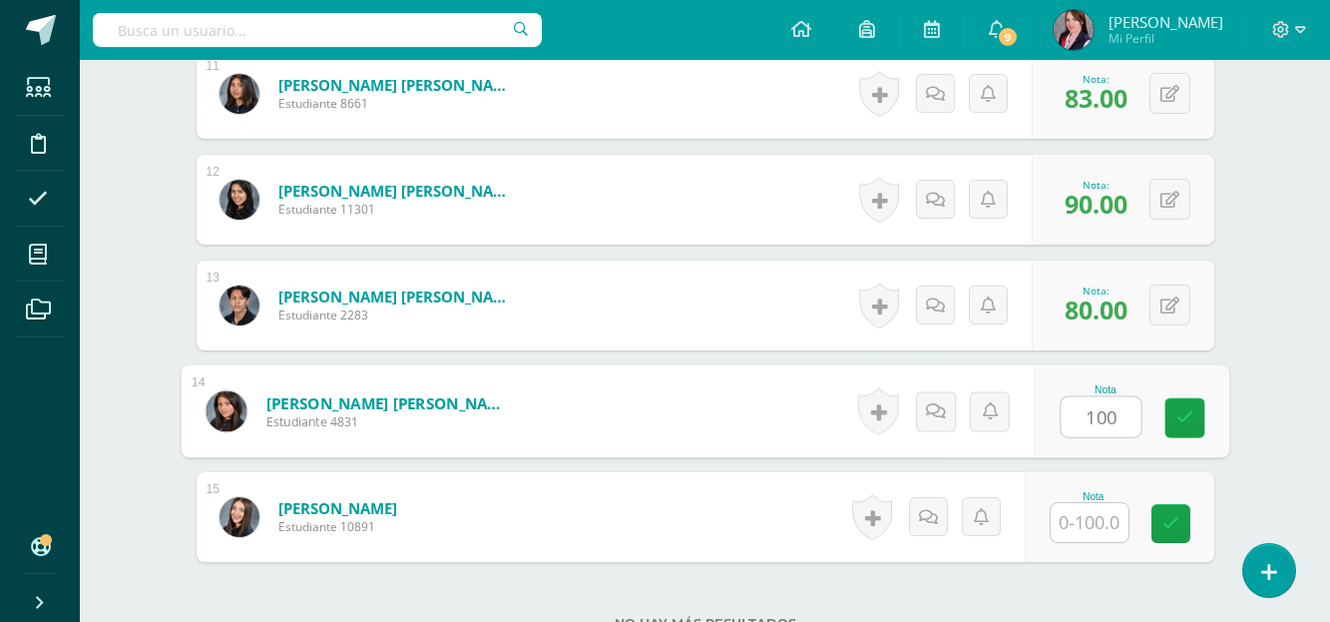
type input "100"
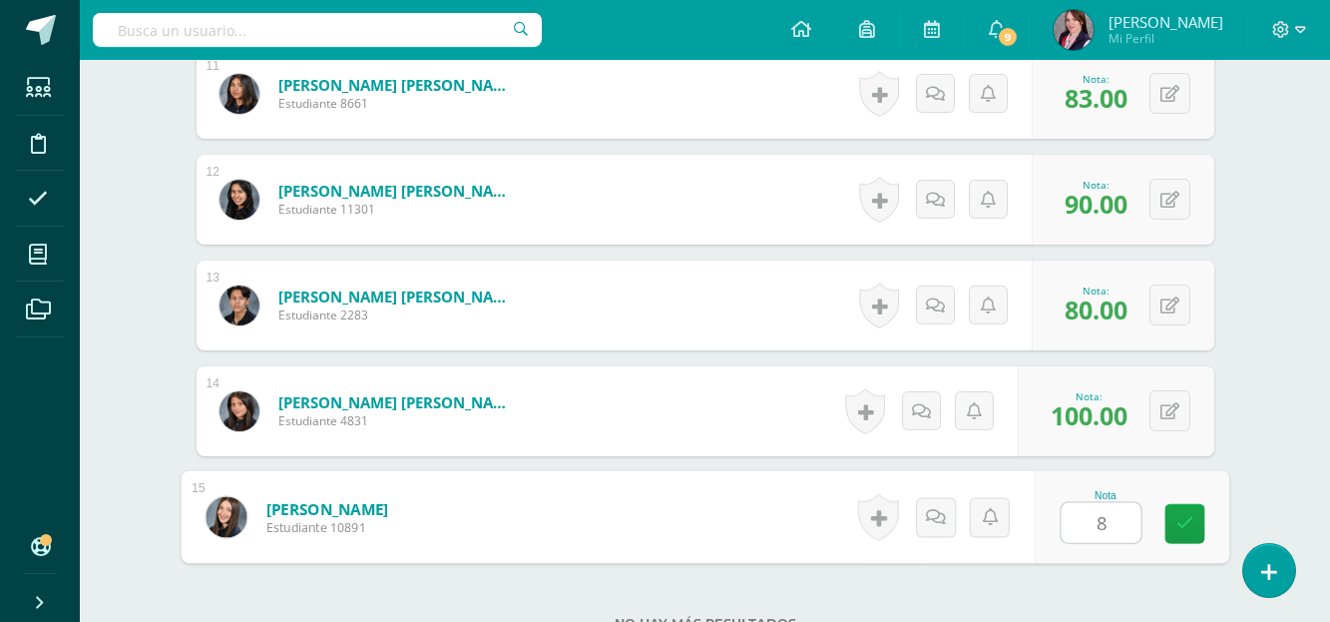
type input "89"
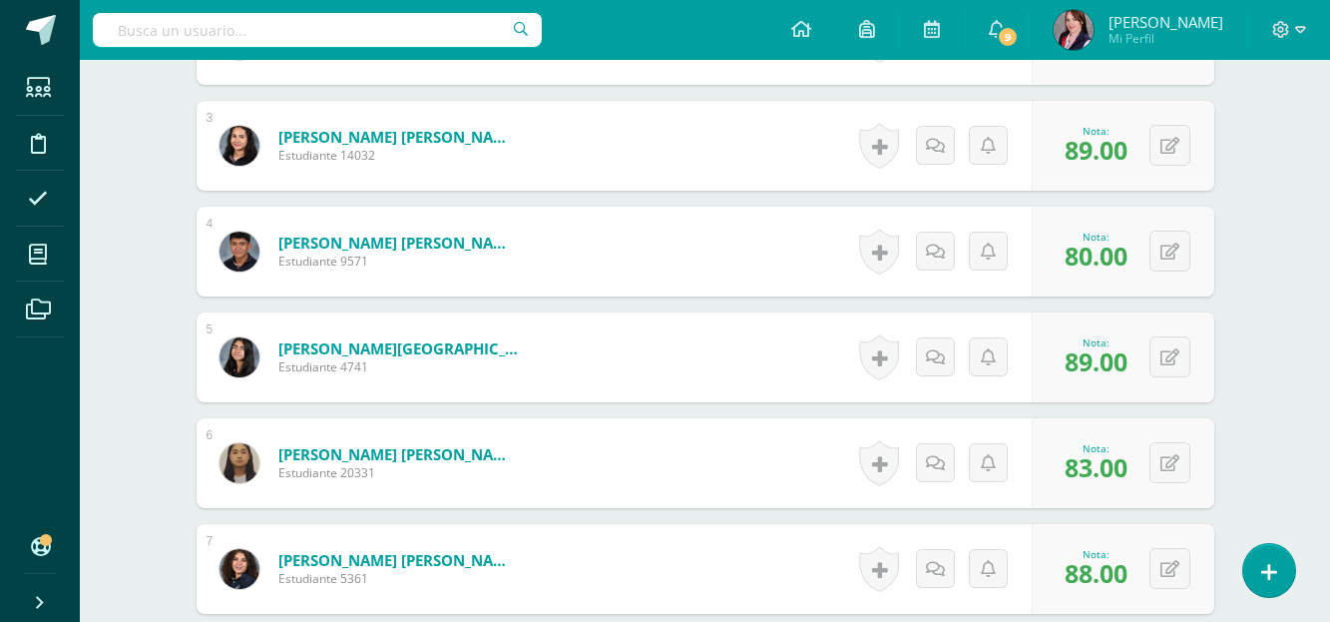
scroll to position [324, 0]
